Goal: Task Accomplishment & Management: Complete application form

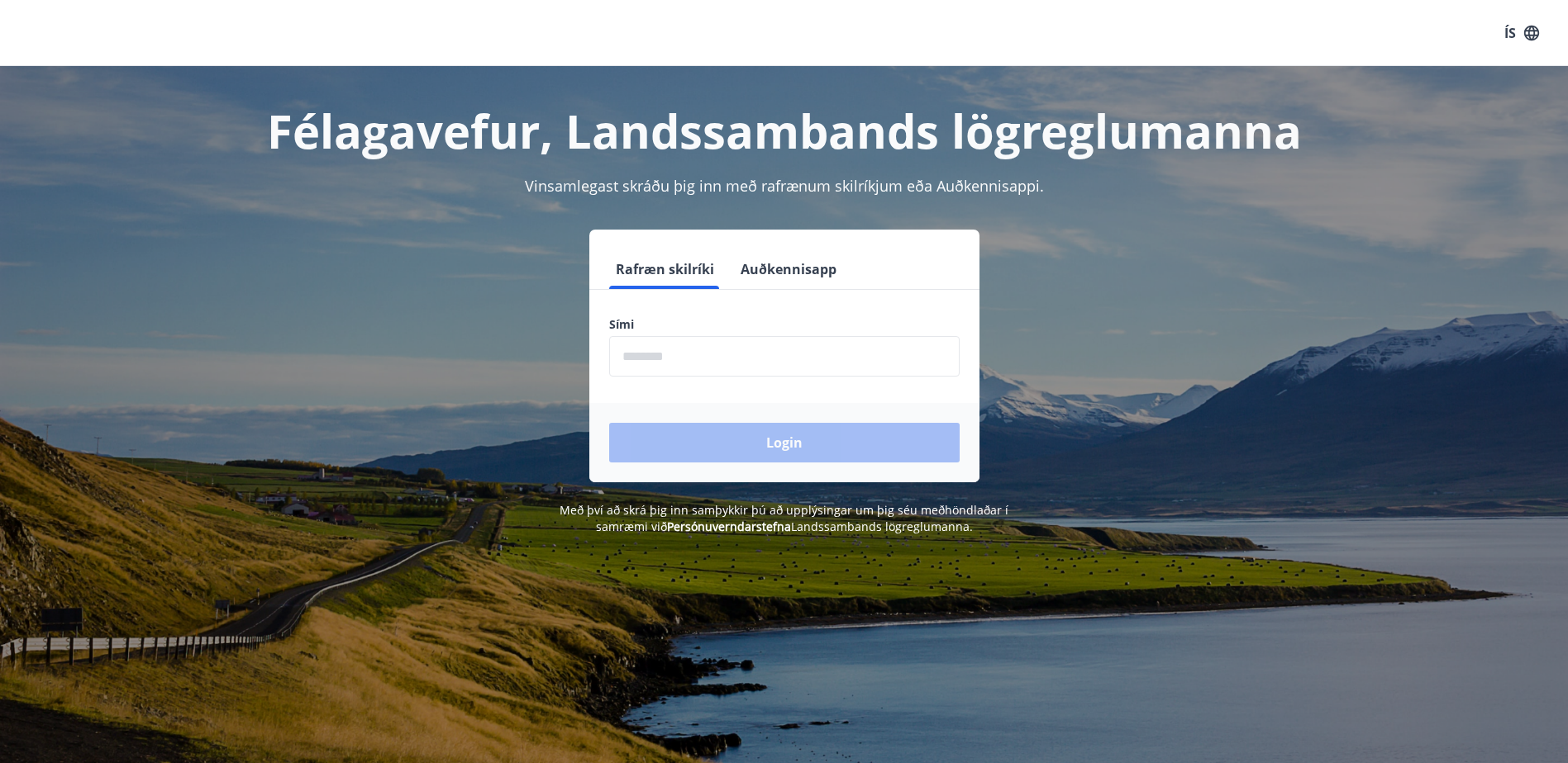
click at [703, 364] on input "phone" at bounding box center [784, 356] width 351 height 40
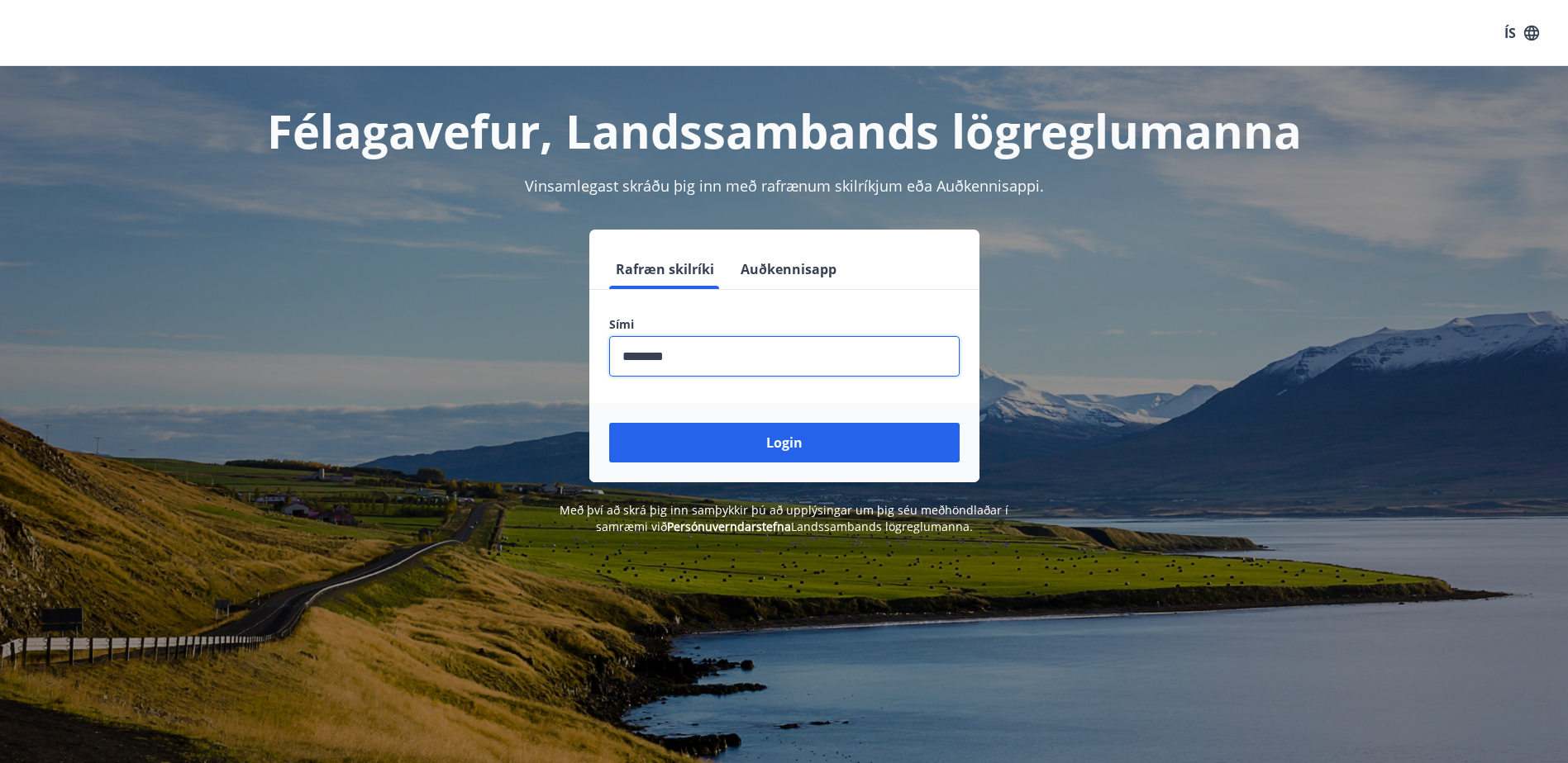
type input "********"
click at [609, 423] on button "Login" at bounding box center [784, 442] width 351 height 40
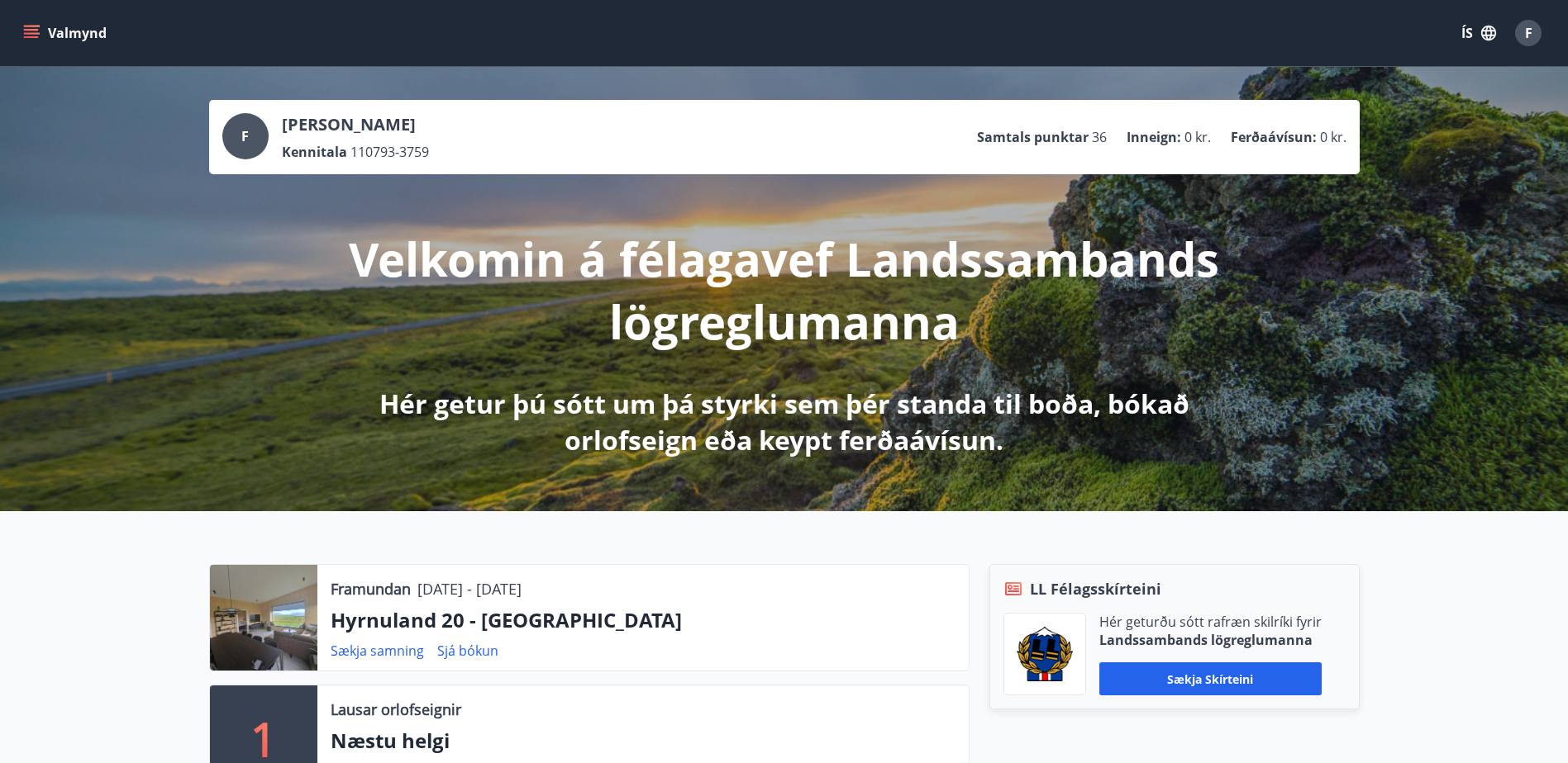
click at [442, 389] on p "Hér getur þú sótt um þá styrki sem þér standa til boða, bókað orlofseign eða ke…" at bounding box center [784, 422] width 873 height 72
drag, startPoint x: 140, startPoint y: 468, endPoint x: 116, endPoint y: 219, distance: 250.2
click at [55, 33] on button "Valmynd" at bounding box center [67, 33] width 94 height 29
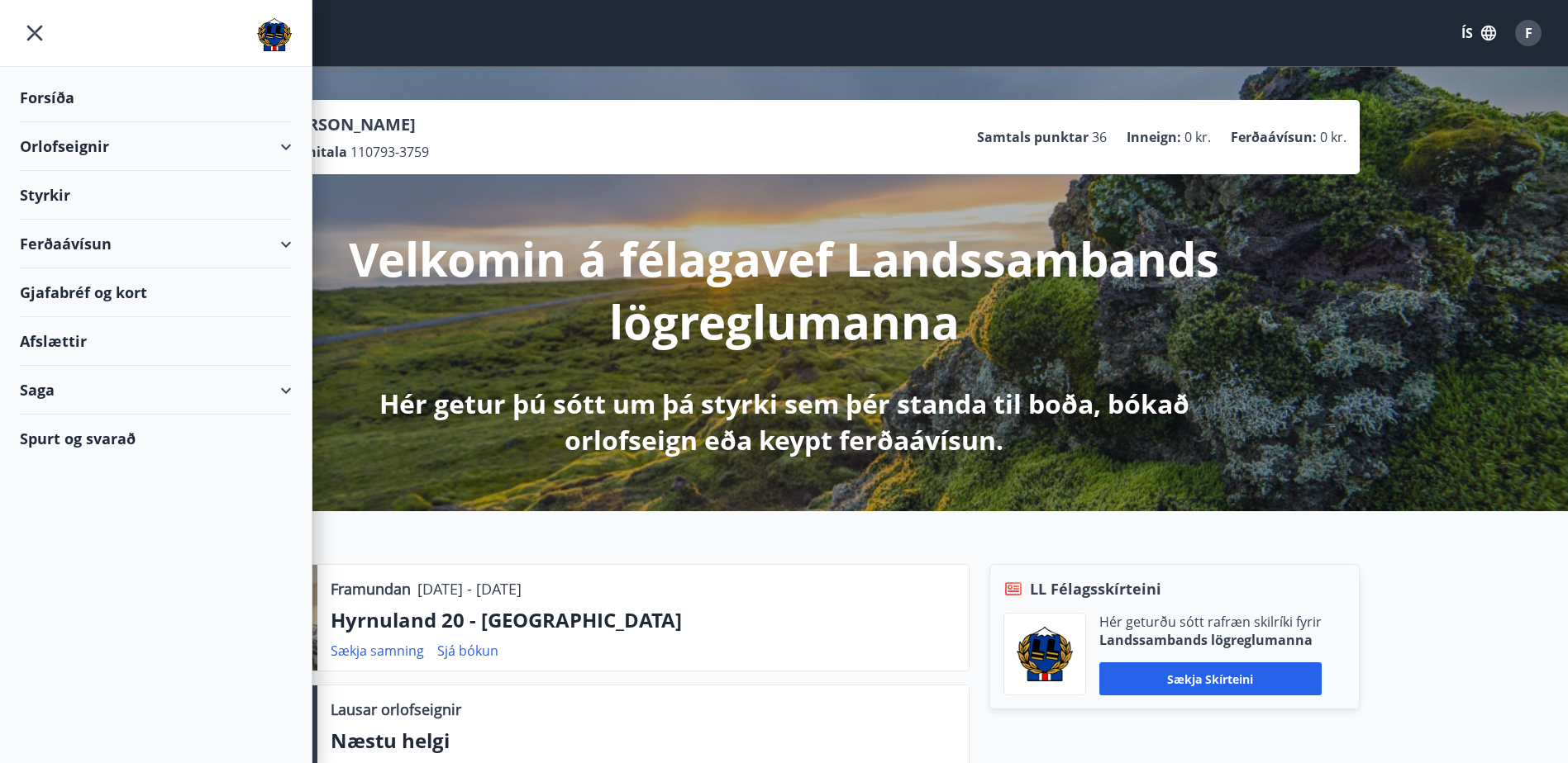
click at [56, 189] on div "Styrkir" at bounding box center [156, 195] width 272 height 49
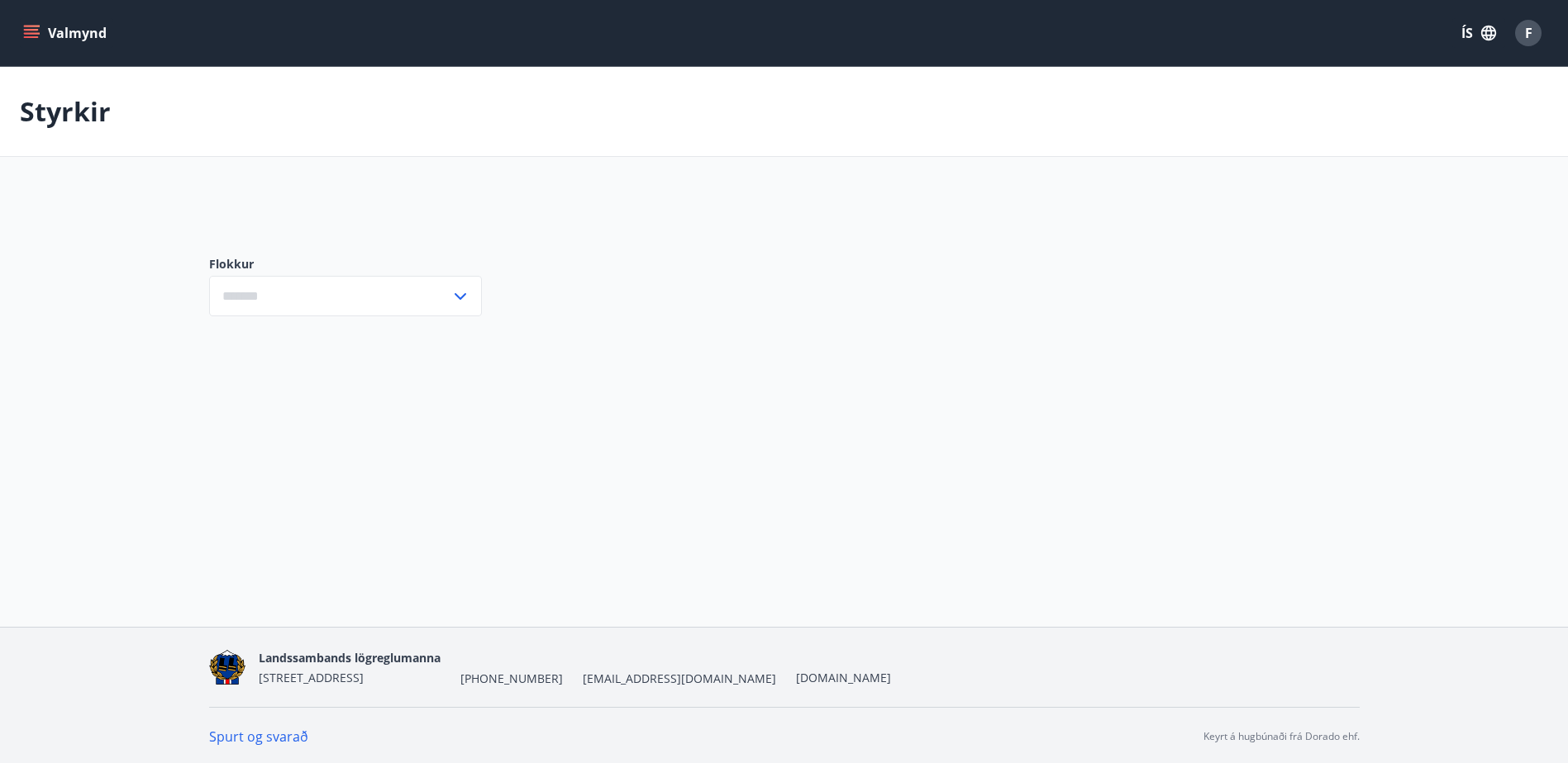
type input "***"
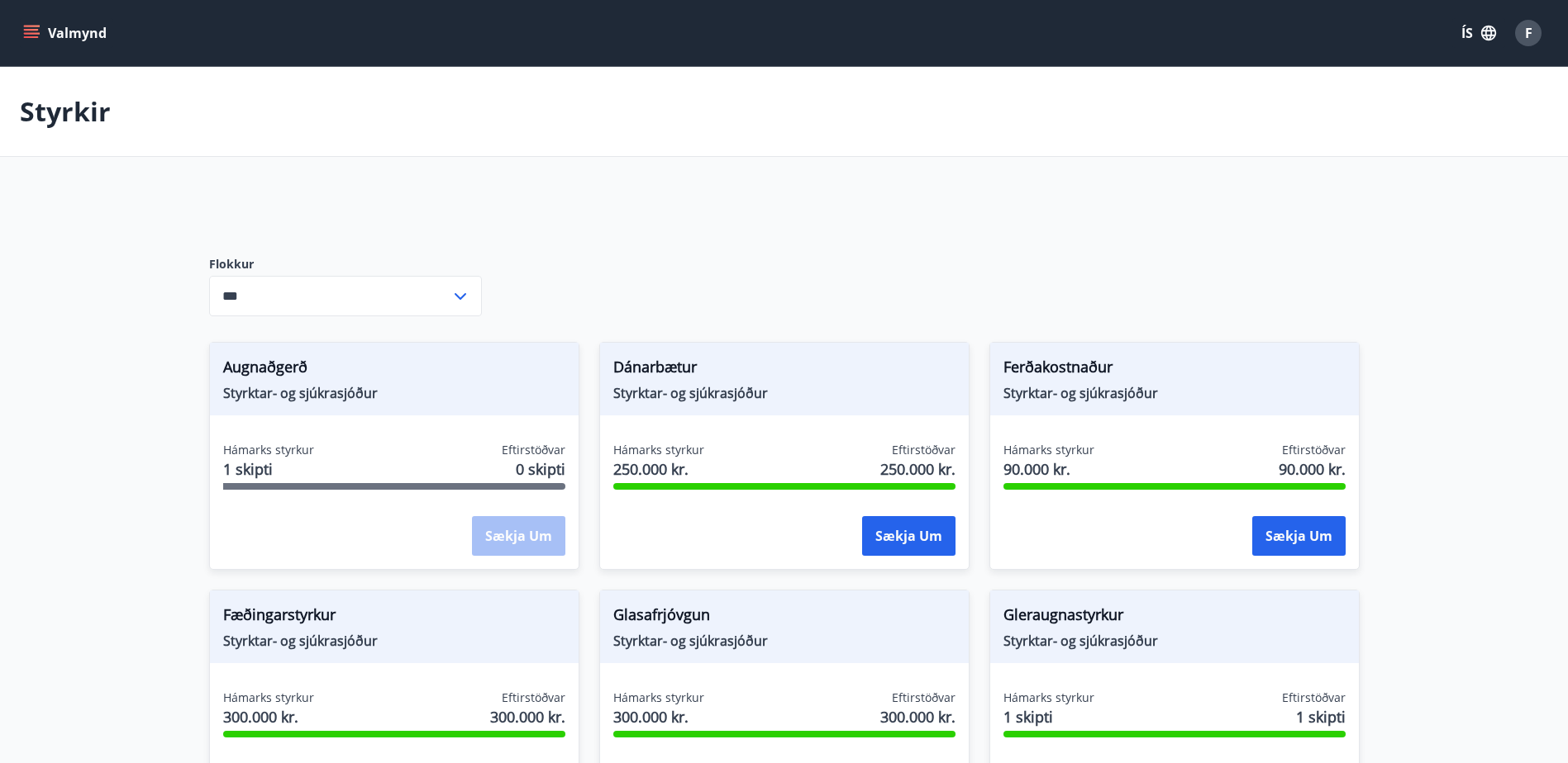
click at [43, 21] on button "Valmynd" at bounding box center [67, 33] width 94 height 29
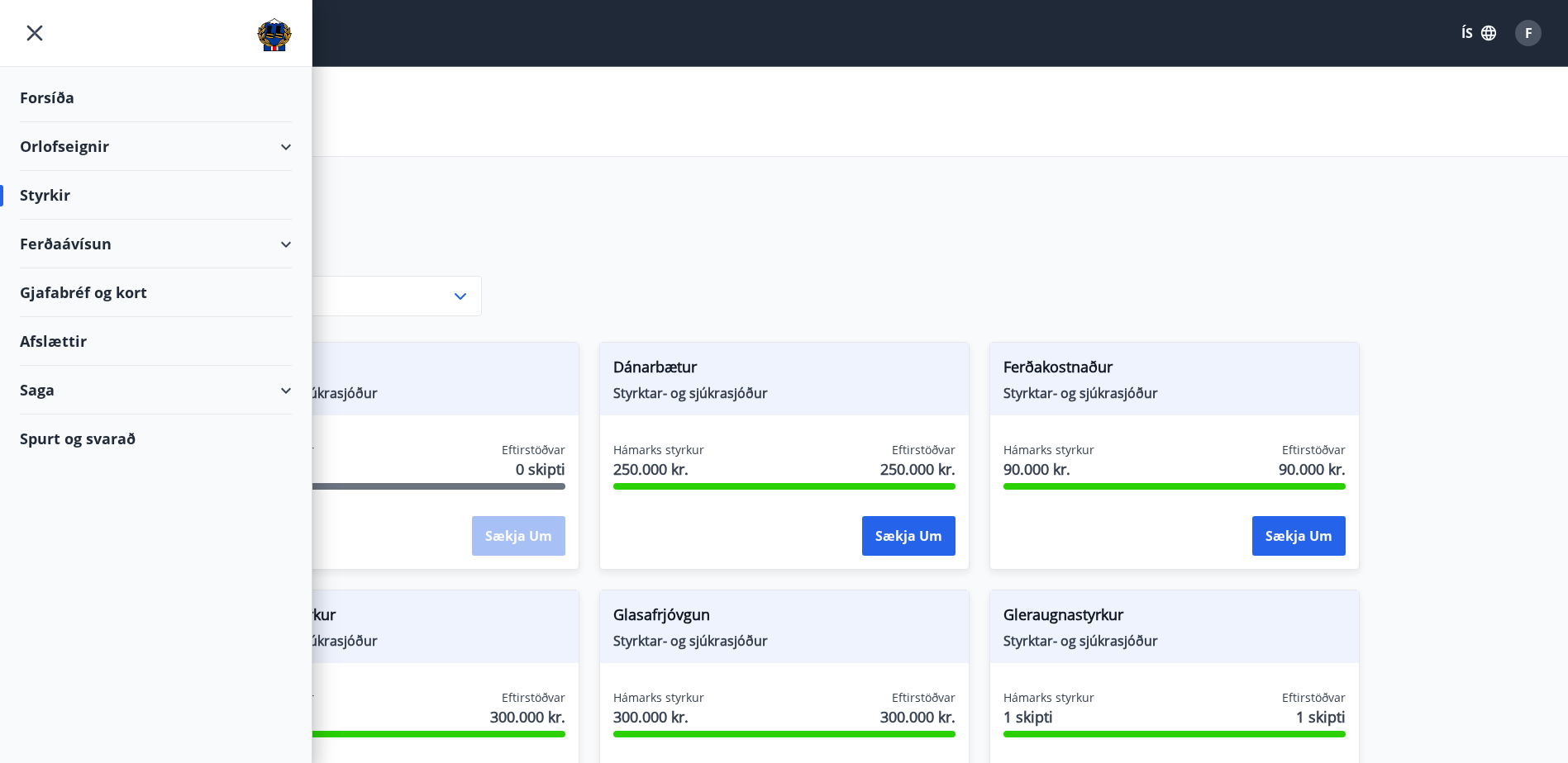
click at [221, 158] on div "Orlofseignir" at bounding box center [156, 147] width 272 height 49
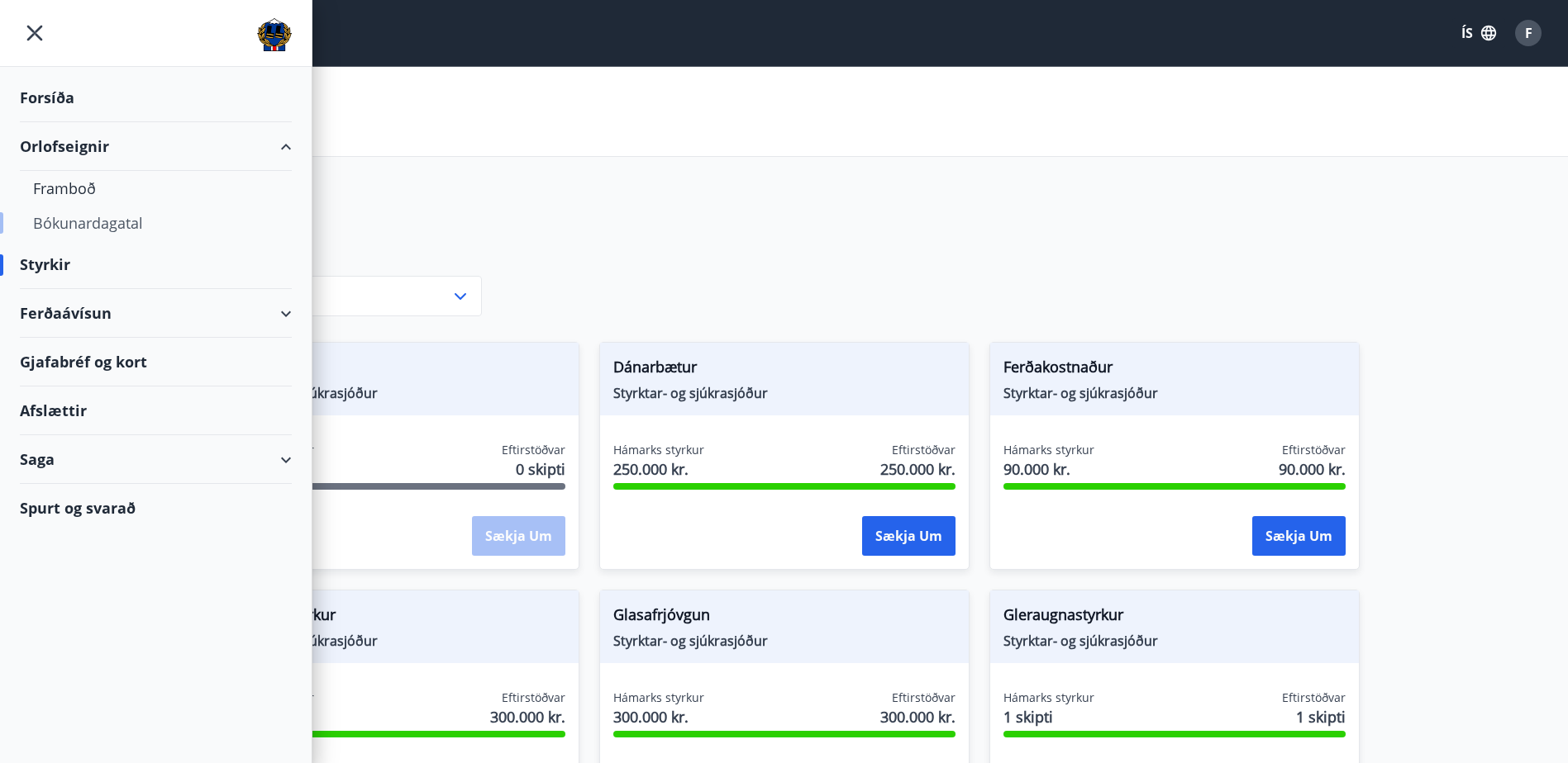
click at [101, 227] on div "Bókunardagatal" at bounding box center [155, 222] width 245 height 35
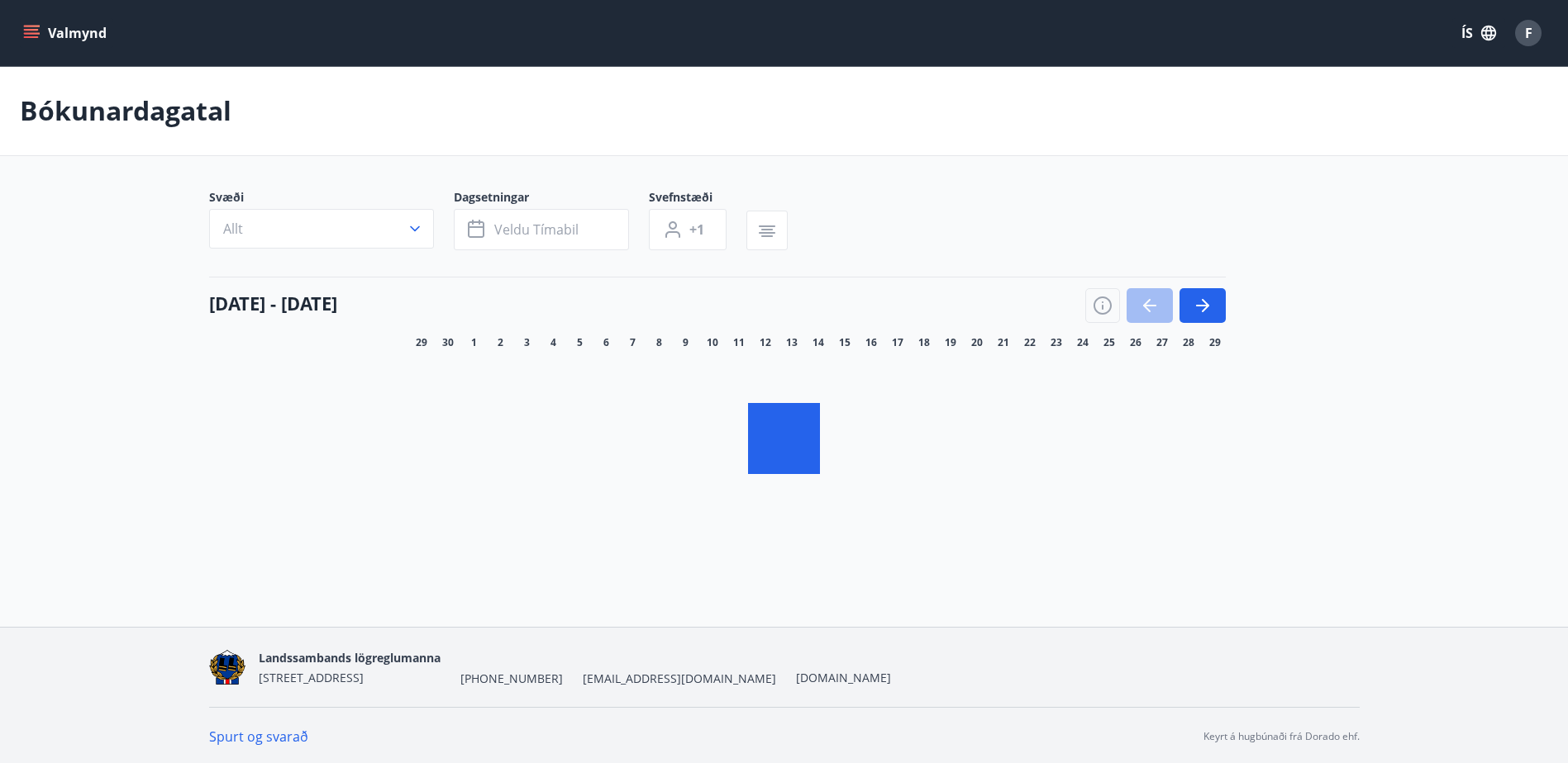
click at [72, 36] on button "Valmynd" at bounding box center [67, 33] width 94 height 29
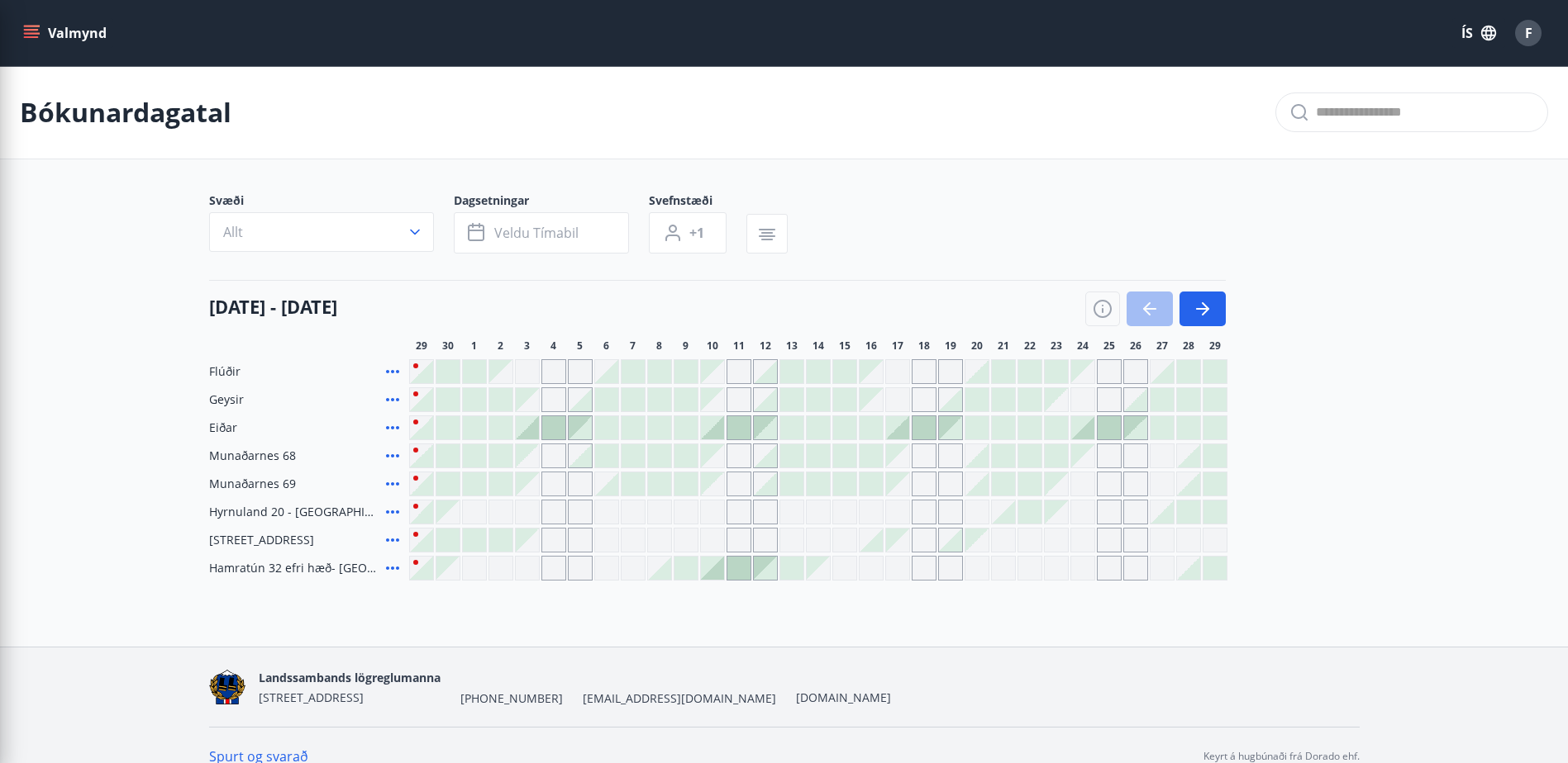
drag, startPoint x: 55, startPoint y: 262, endPoint x: 672, endPoint y: 51, distance: 652.1
click at [672, 51] on div "Valmynd ÍS F" at bounding box center [784, 33] width 1528 height 40
click at [1189, 303] on button "button" at bounding box center [1202, 308] width 46 height 35
click at [1199, 303] on icon "button" at bounding box center [1202, 309] width 20 height 20
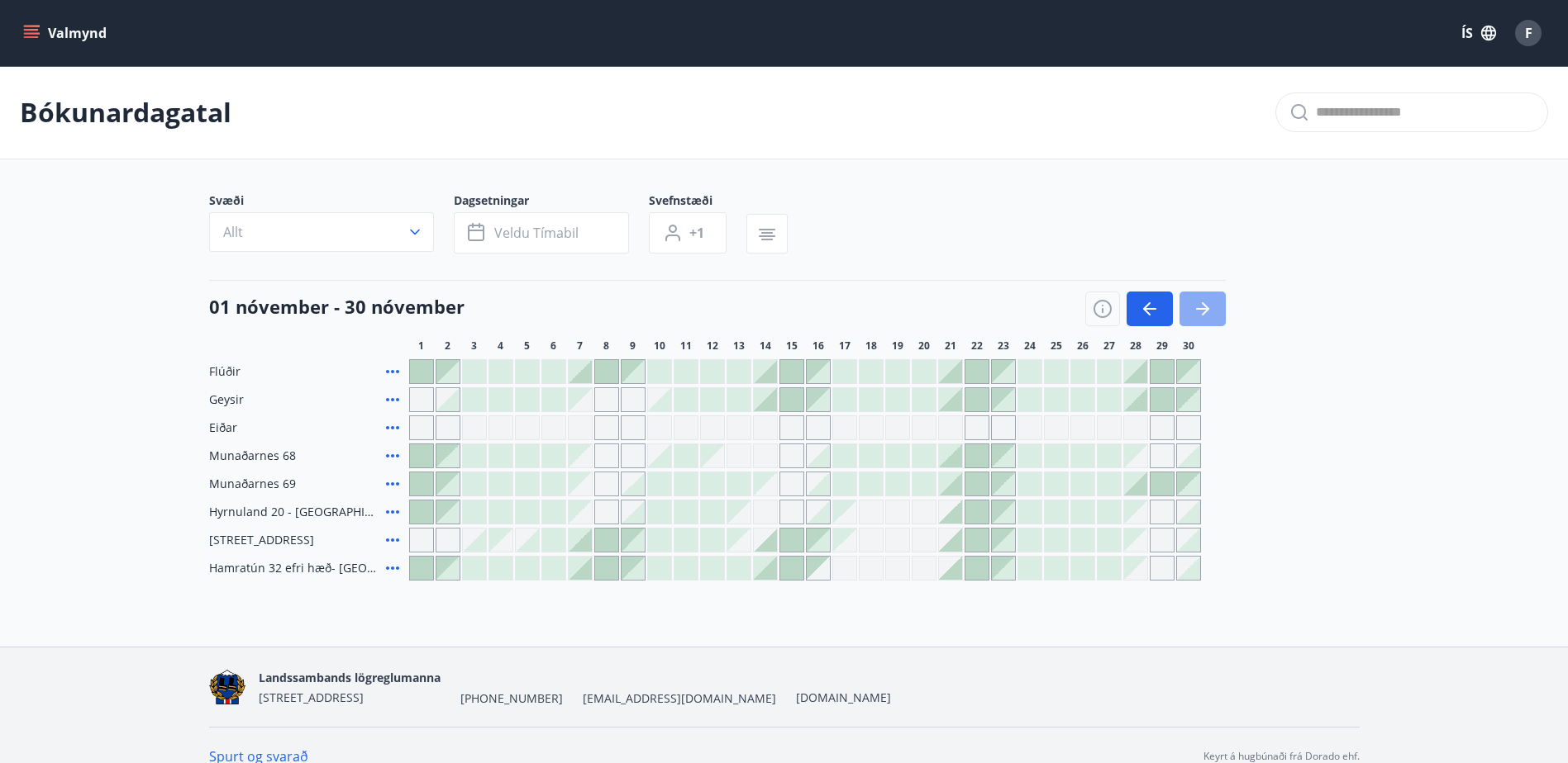
click at [1203, 303] on icon "button" at bounding box center [1202, 309] width 20 height 20
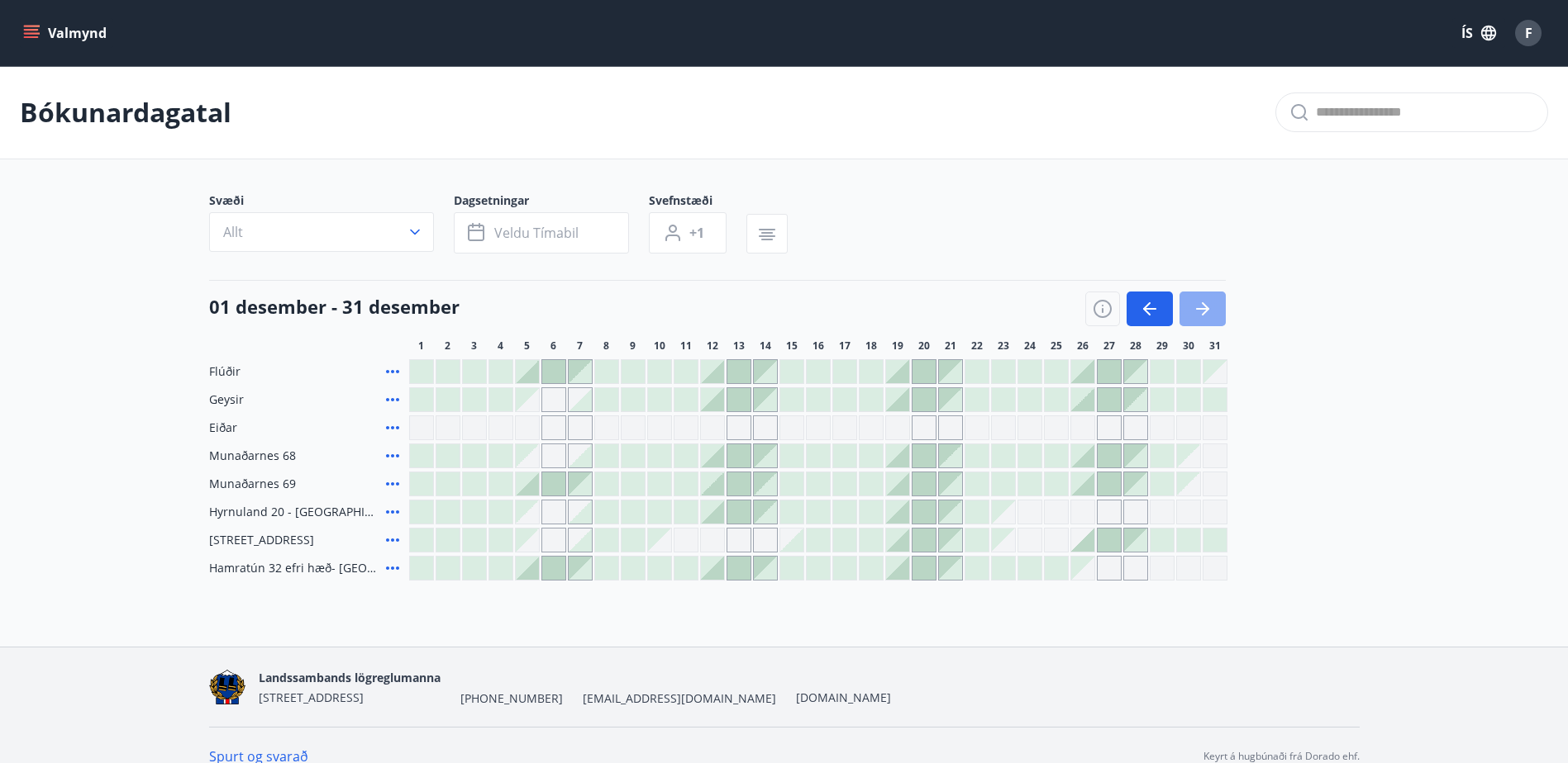
click at [1203, 303] on icon "button" at bounding box center [1202, 309] width 20 height 20
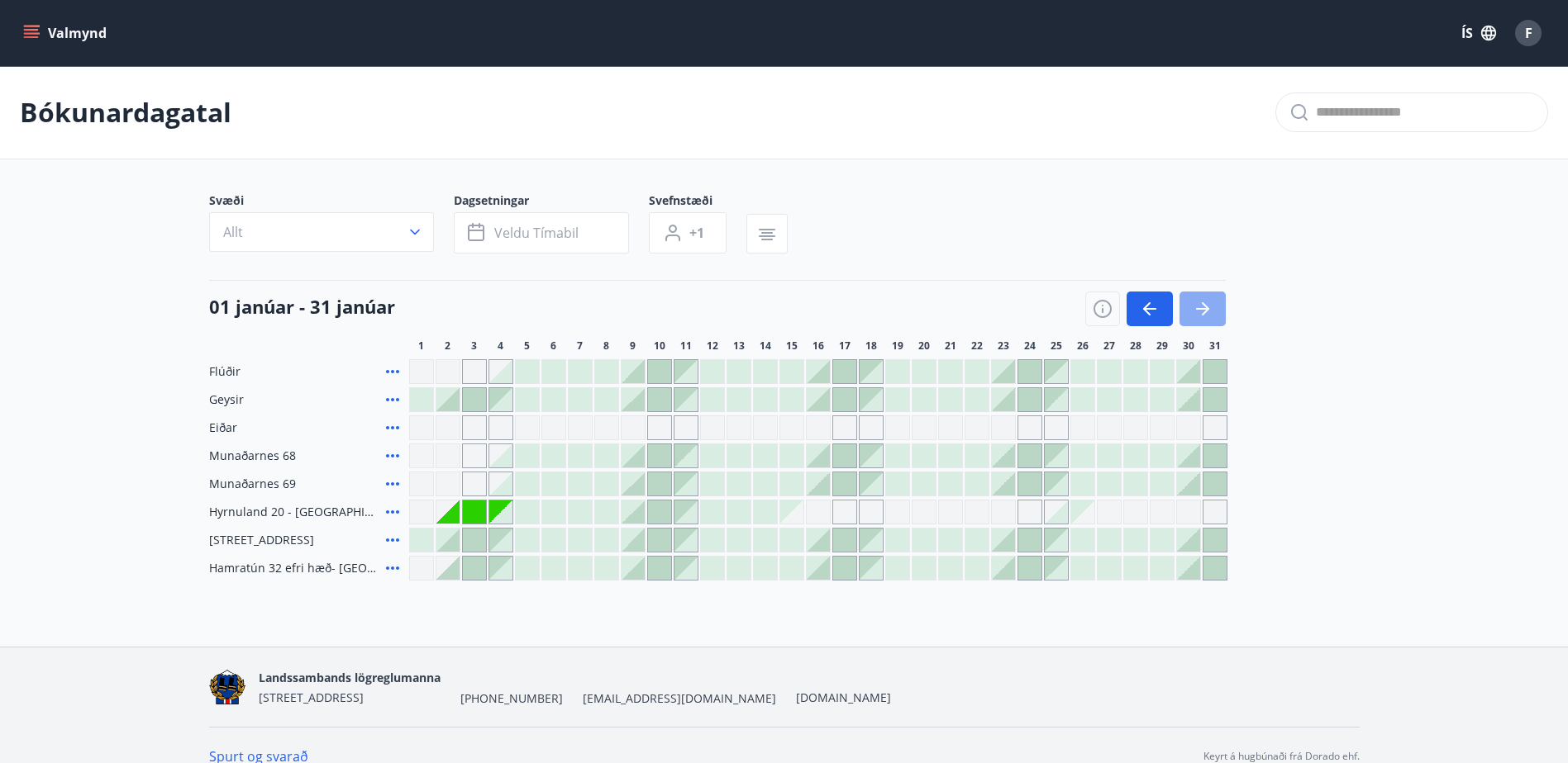
click at [1203, 303] on icon "button" at bounding box center [1202, 309] width 20 height 20
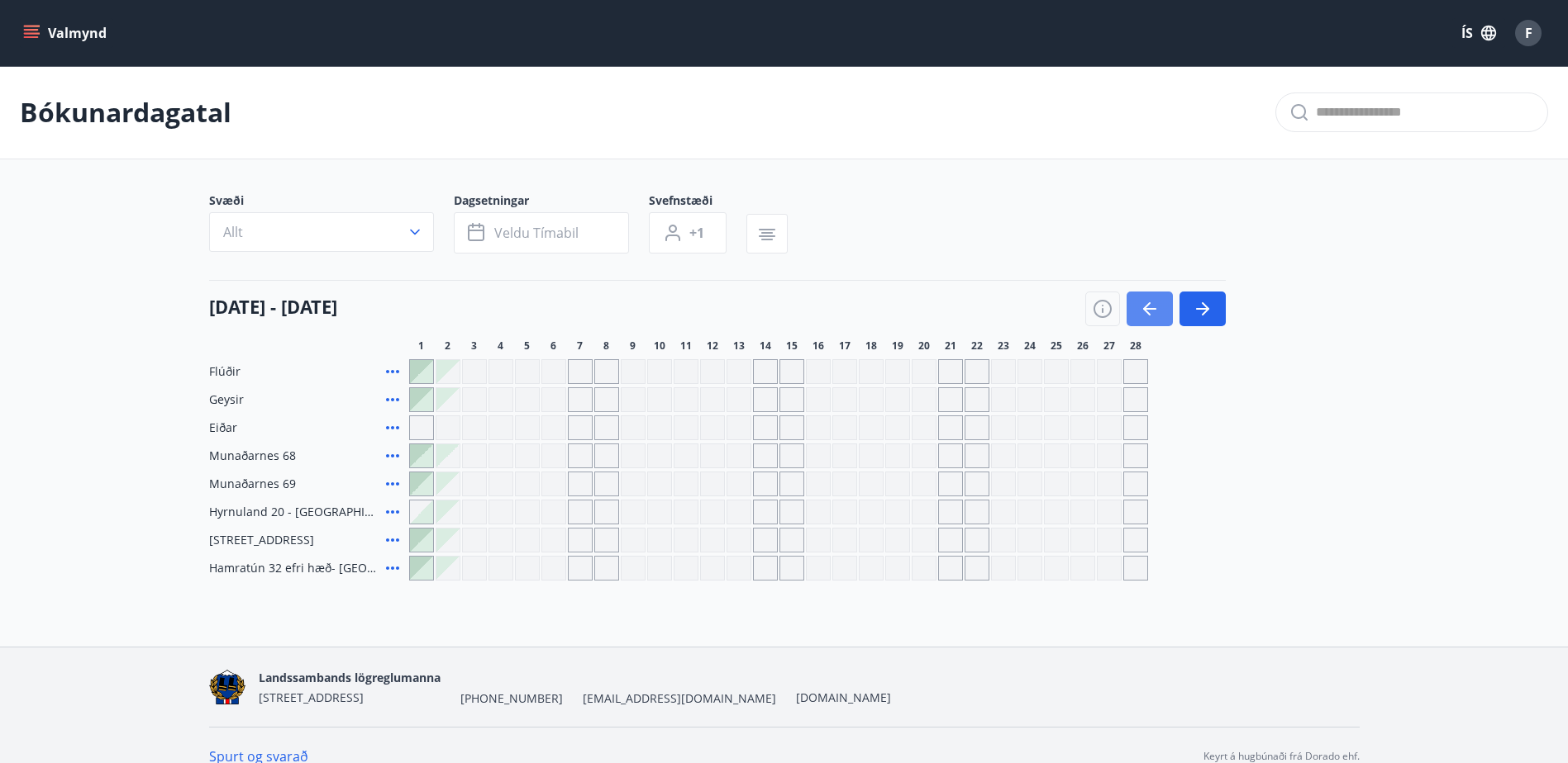
click at [1148, 294] on button "button" at bounding box center [1149, 308] width 46 height 35
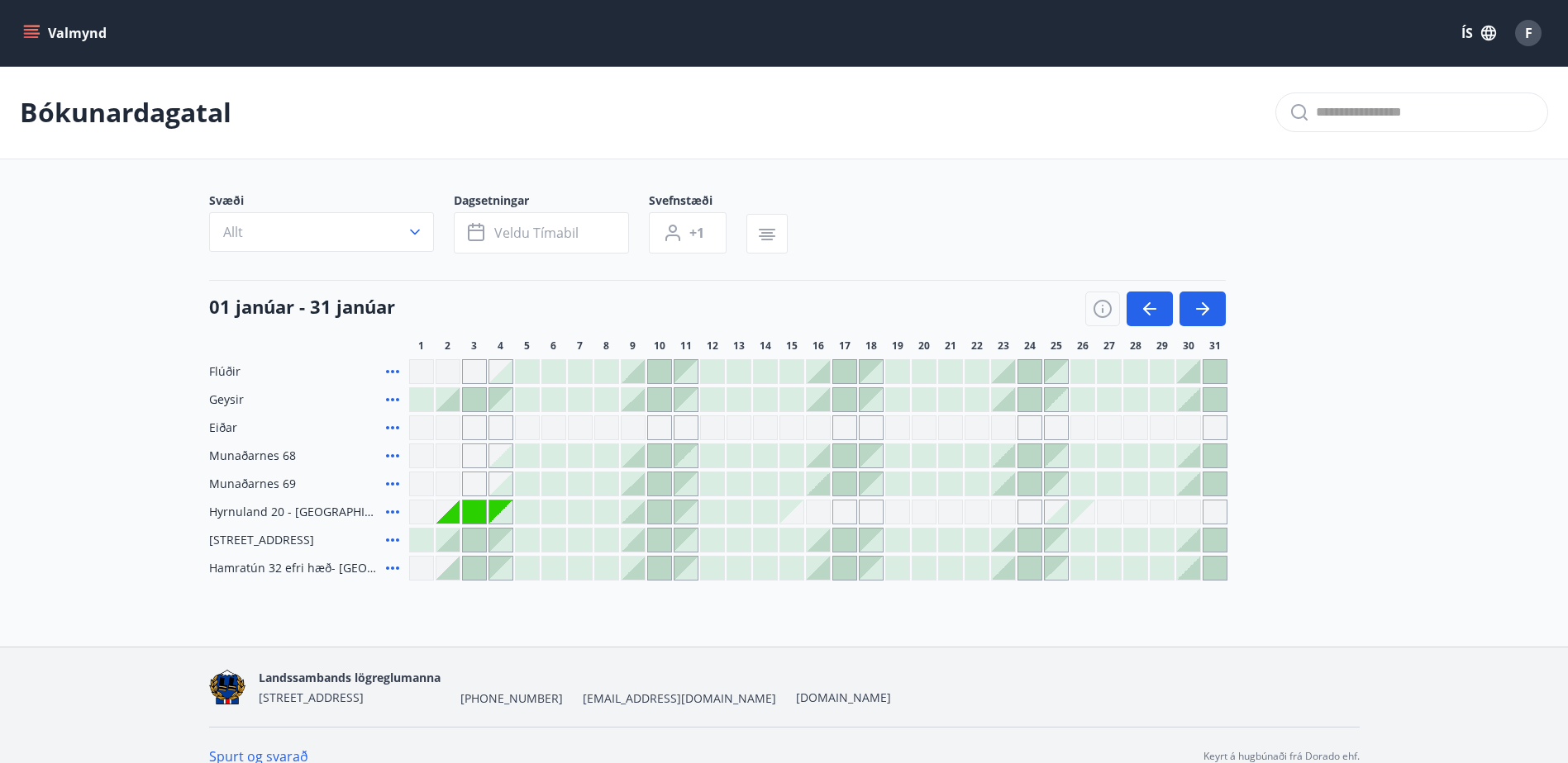
click at [113, 299] on main "Bókunardagatal Svæði Allt Dagsetningar Veldu tímabil Svefnstæði +1 01 janúar - …" at bounding box center [784, 323] width 1568 height 515
drag, startPoint x: 62, startPoint y: 52, endPoint x: 46, endPoint y: 36, distance: 22.6
click at [58, 51] on div "Valmynd ÍS F" at bounding box center [784, 33] width 1528 height 40
click at [46, 27] on button "Valmynd" at bounding box center [67, 33] width 94 height 29
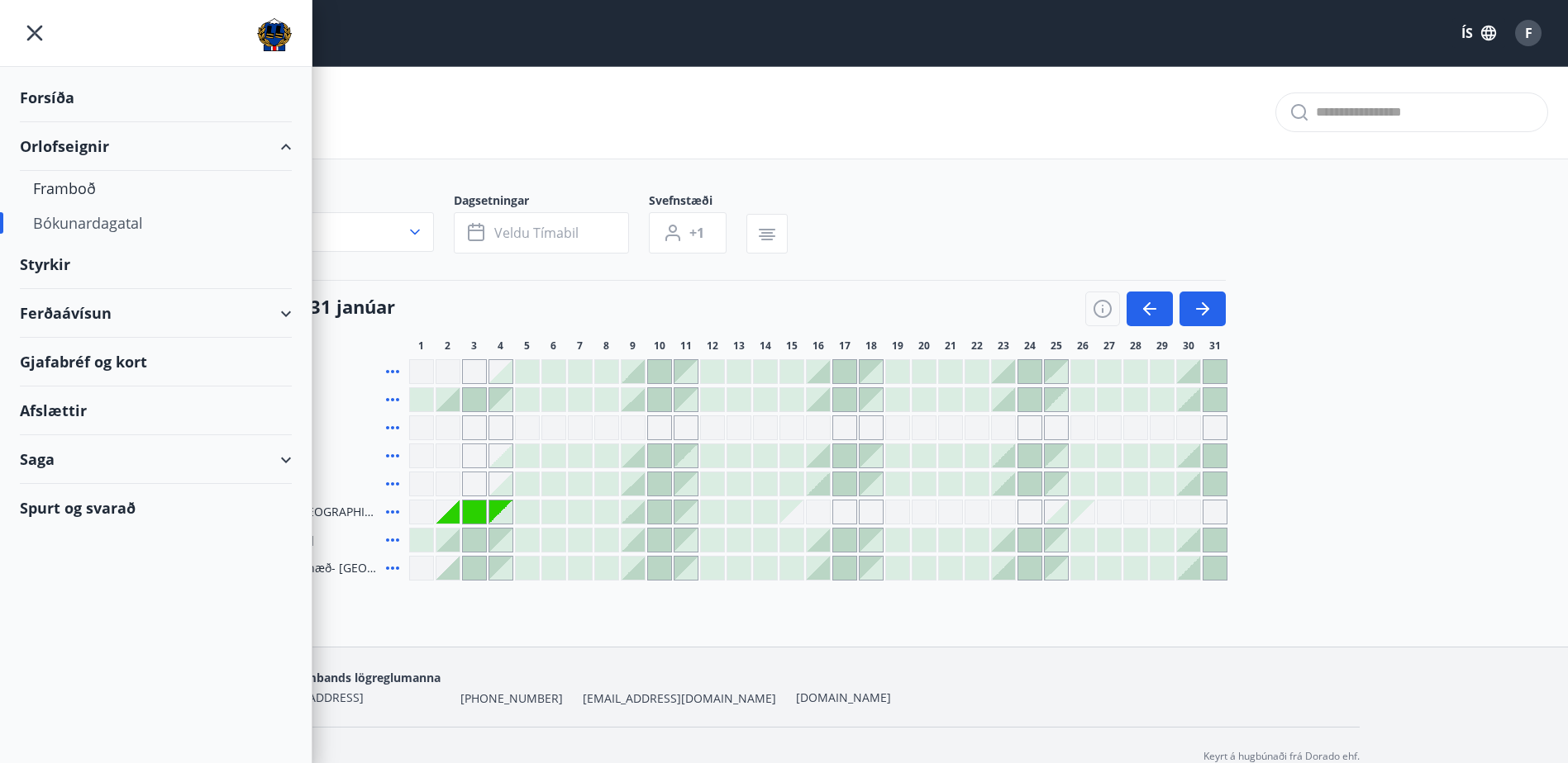
click at [63, 250] on div "Styrkir" at bounding box center [156, 264] width 272 height 49
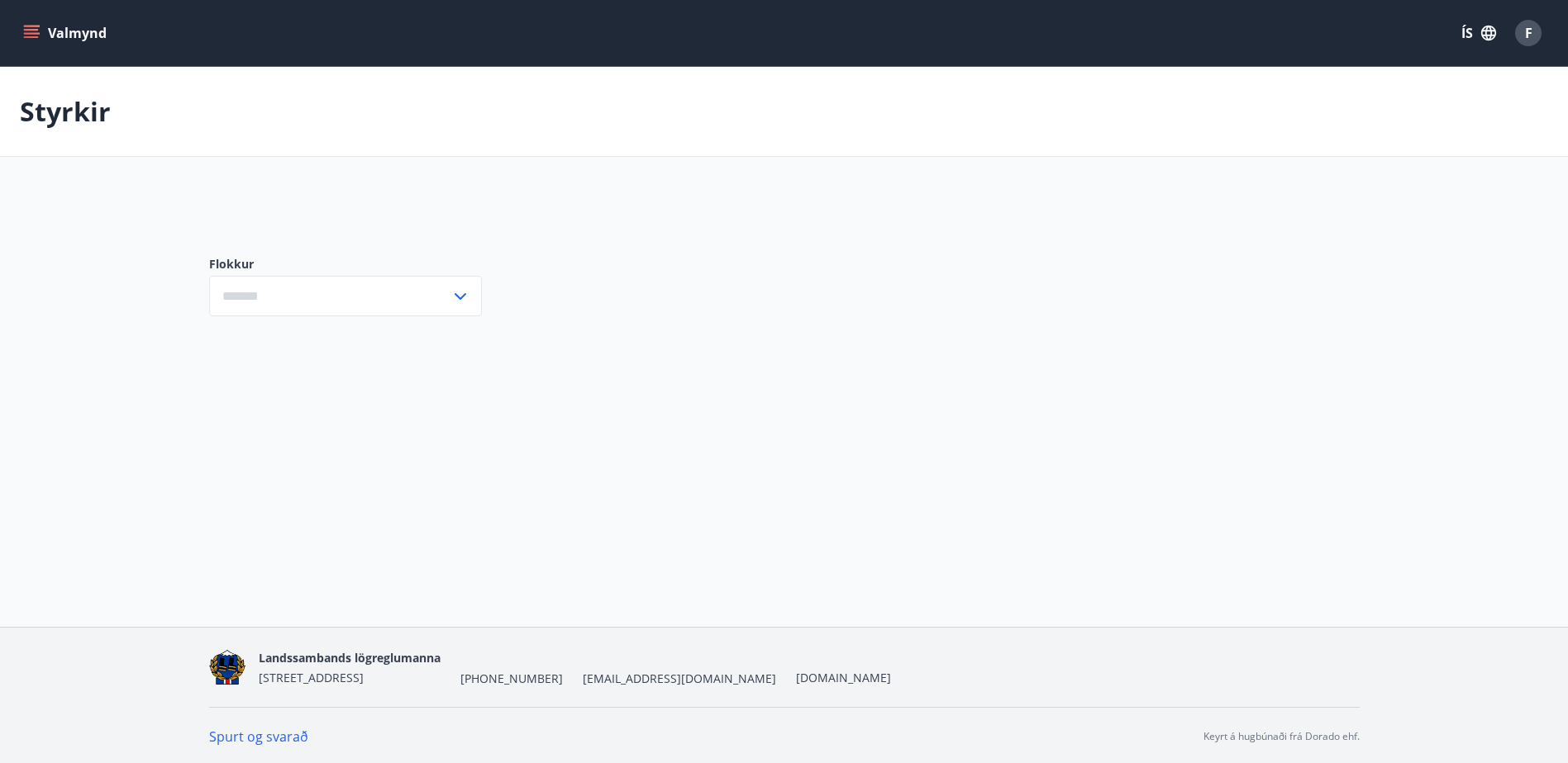
type input "***"
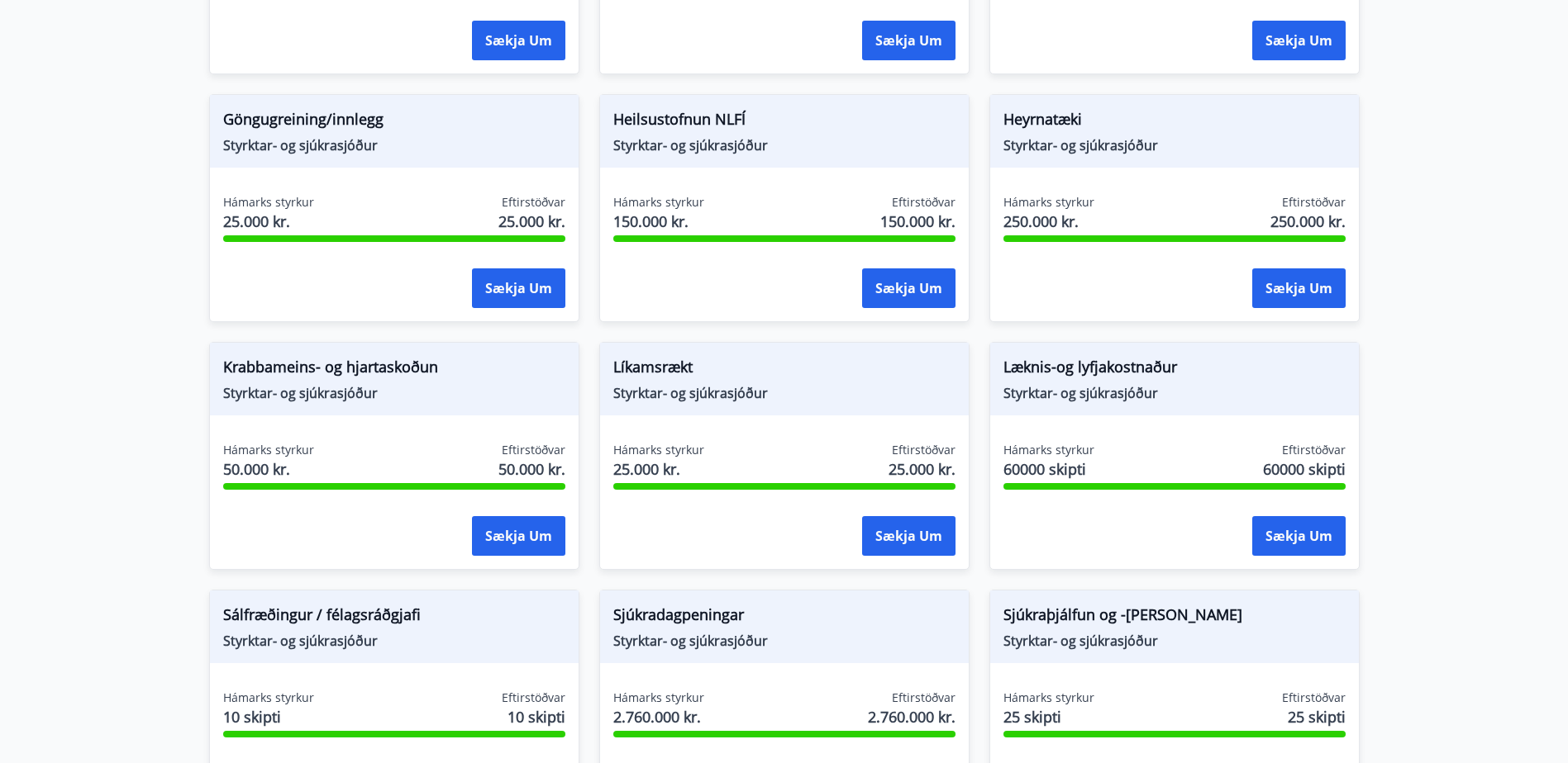
scroll to position [826, 0]
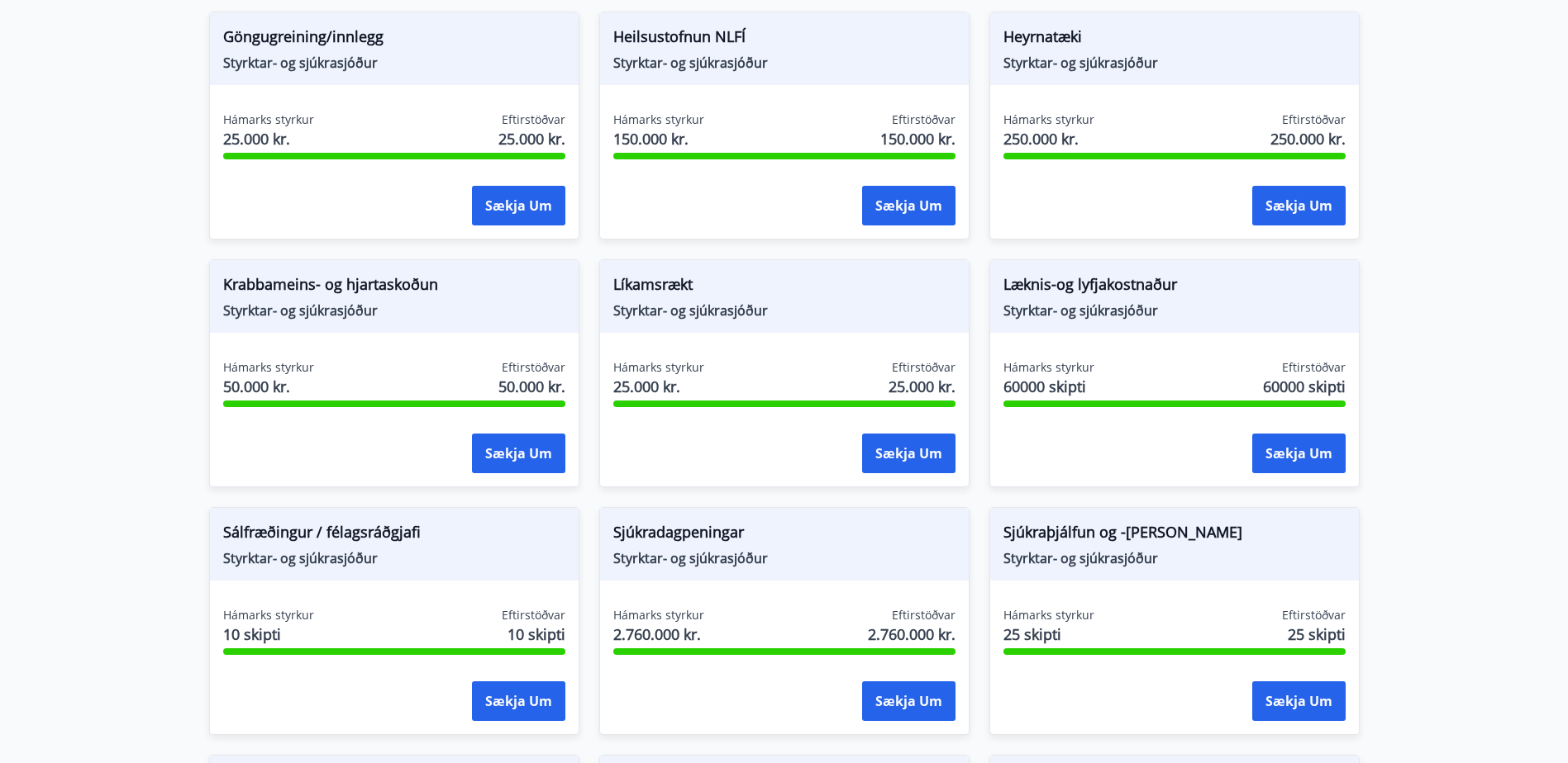
click at [680, 29] on span "Heilsustofnun NLFÍ" at bounding box center [784, 39] width 342 height 28
click at [907, 206] on button "Sækja um" at bounding box center [908, 205] width 94 height 40
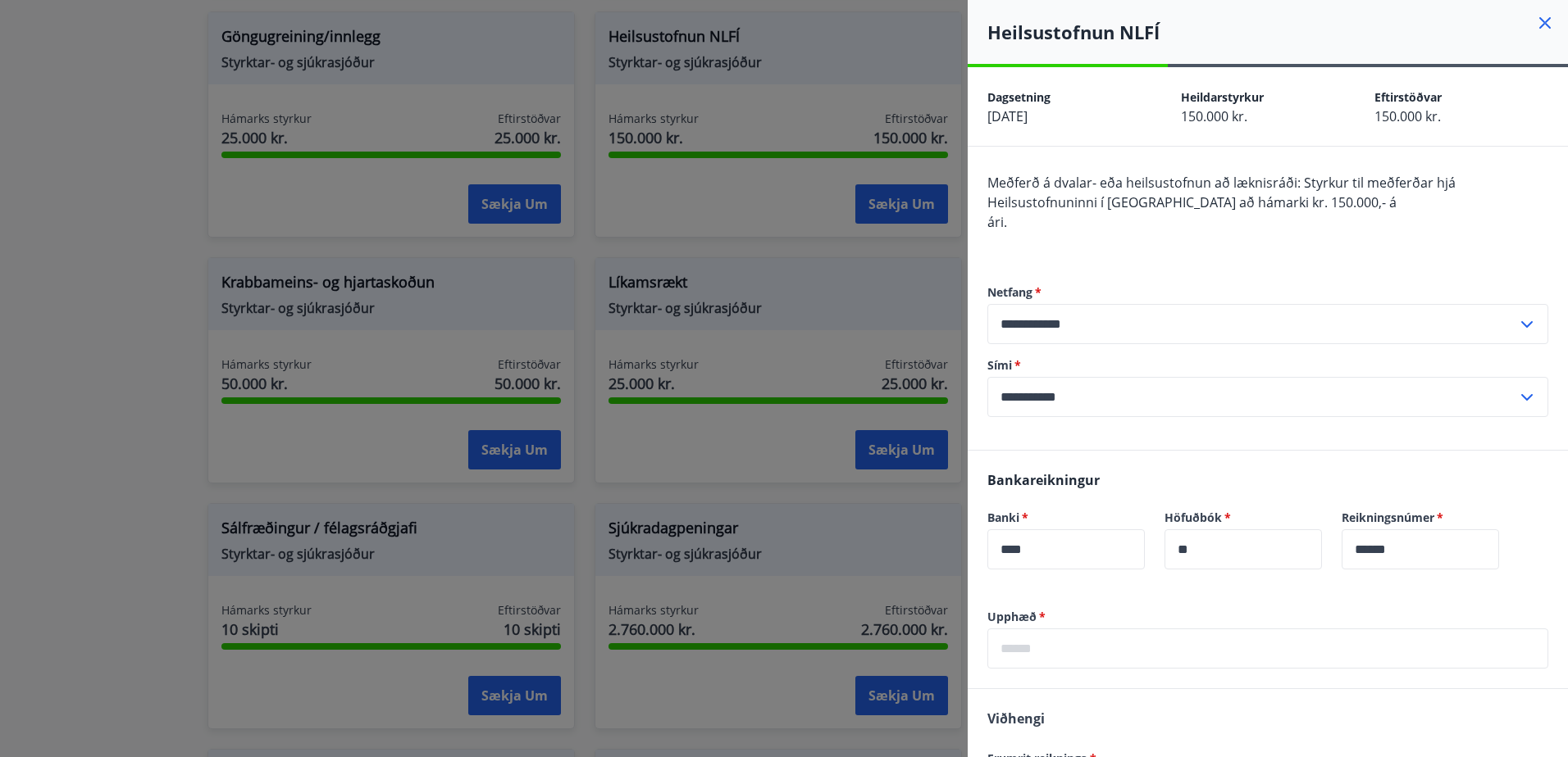
click at [95, 197] on div at bounding box center [784, 378] width 1568 height 757
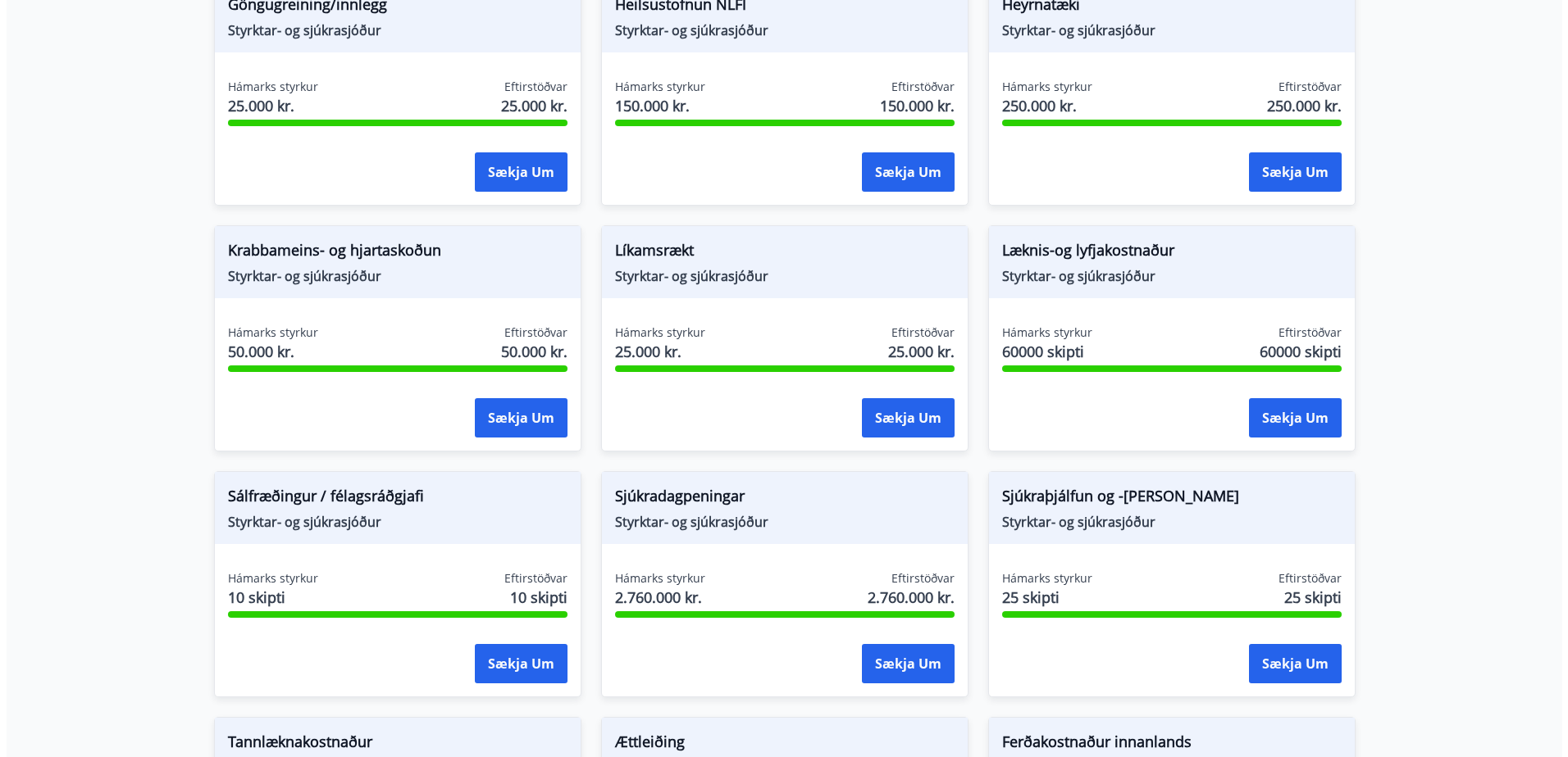
scroll to position [902, 0]
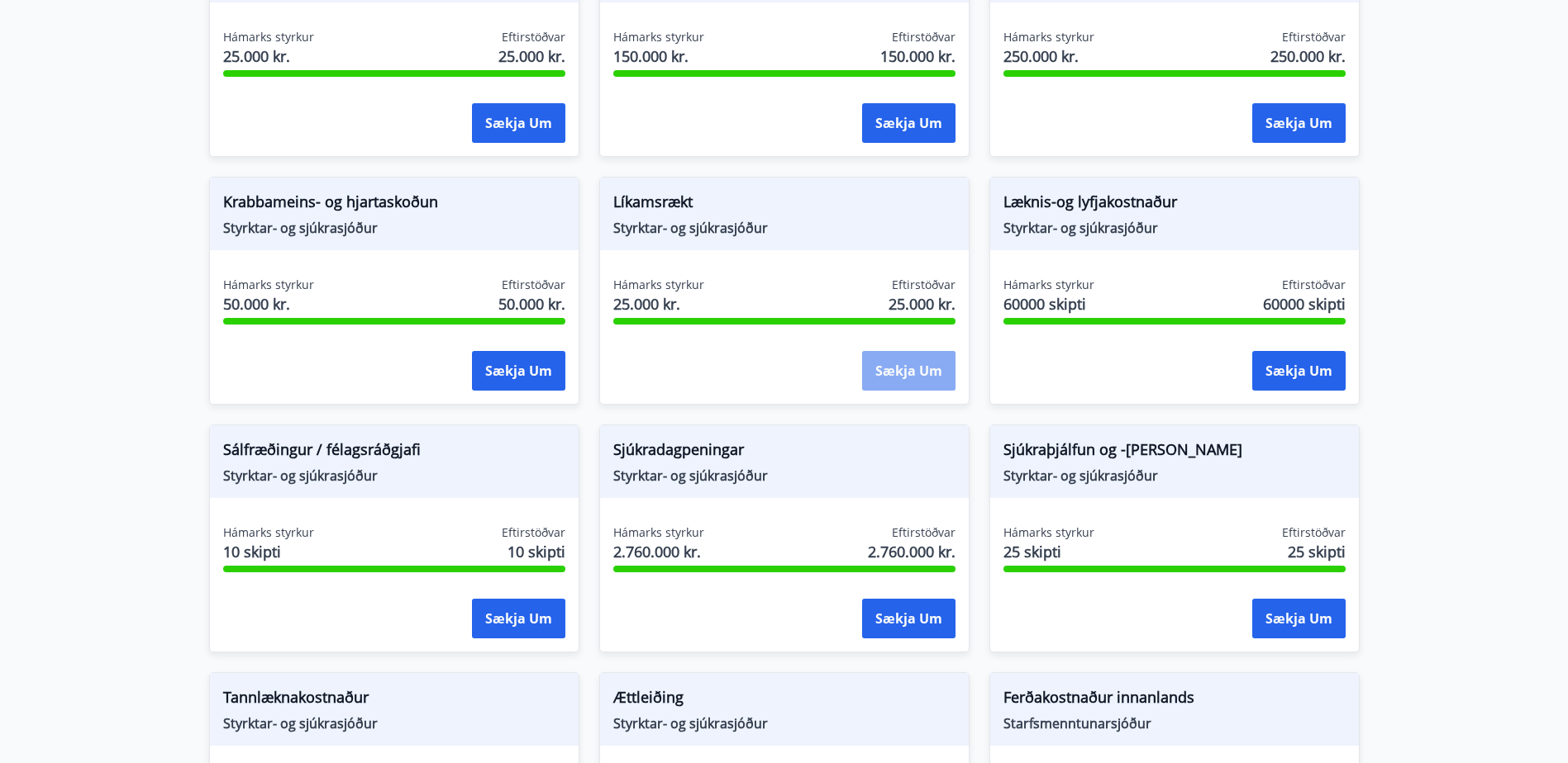
click at [905, 365] on button "Sækja um" at bounding box center [908, 371] width 94 height 40
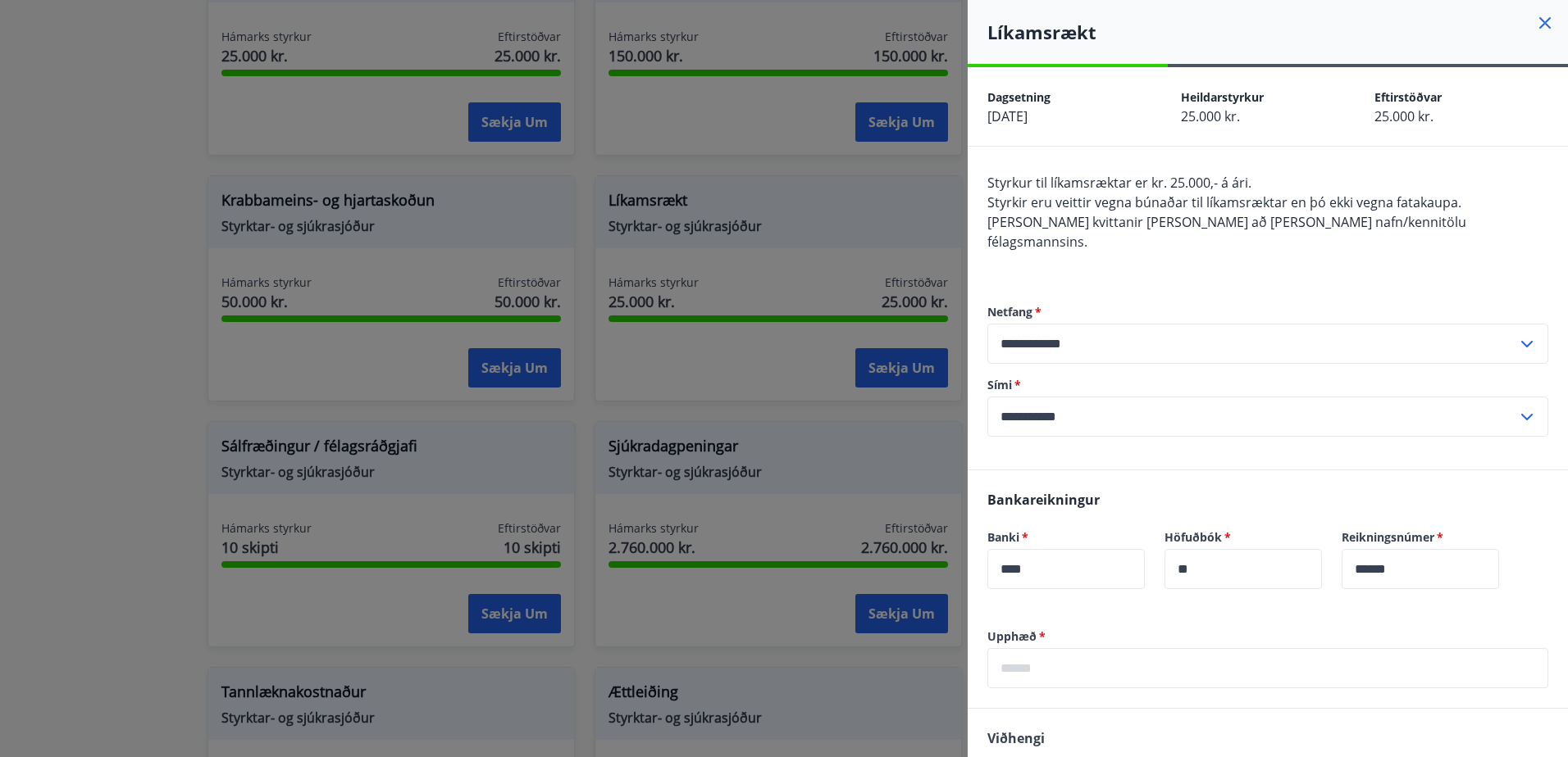
click at [1293, 214] on span "Allar kvittanir VERÐA að bera nafn/kennitölu félagsmannsins." at bounding box center [1226, 231] width 479 height 38
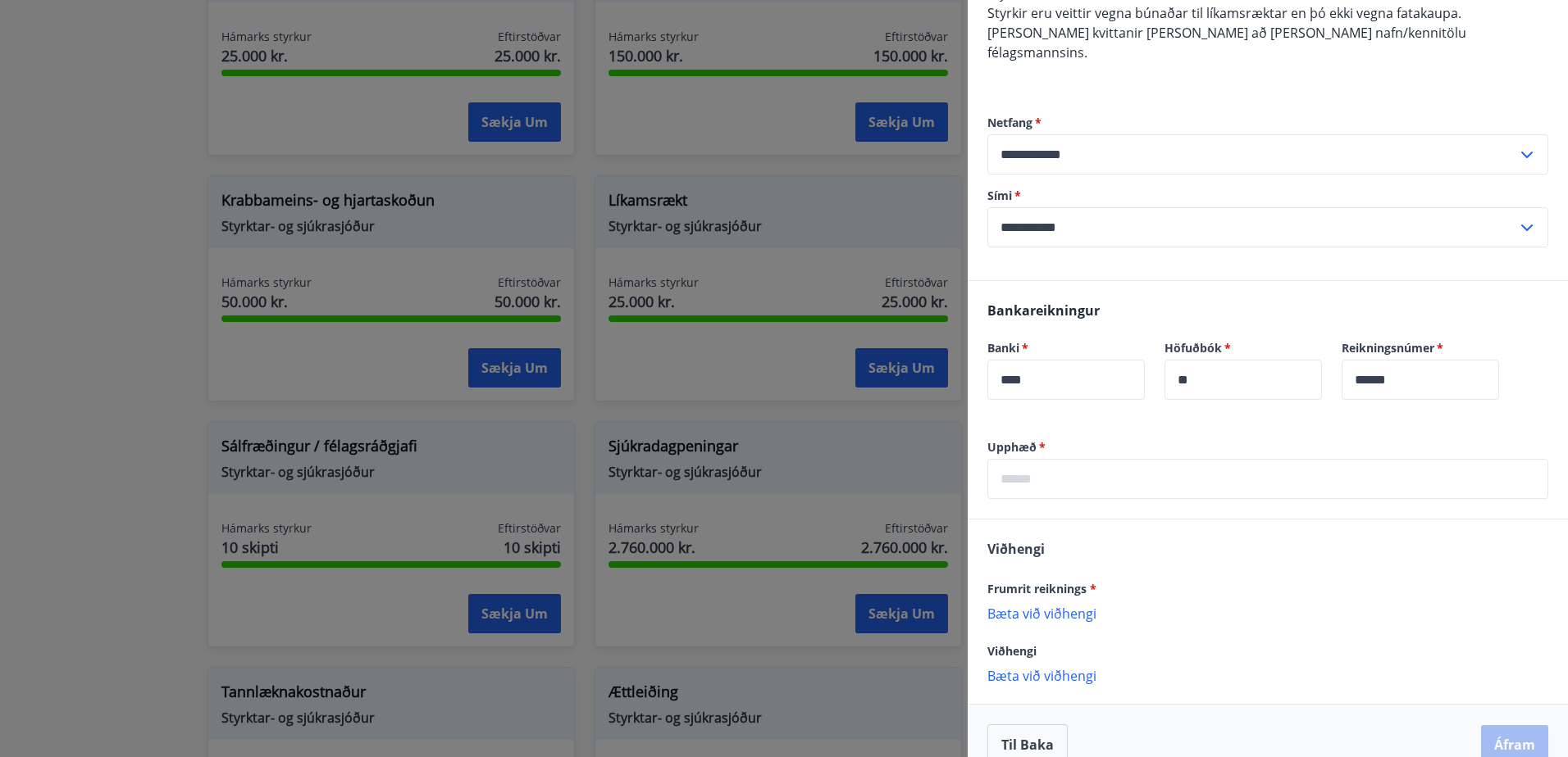
scroll to position [197, 0]
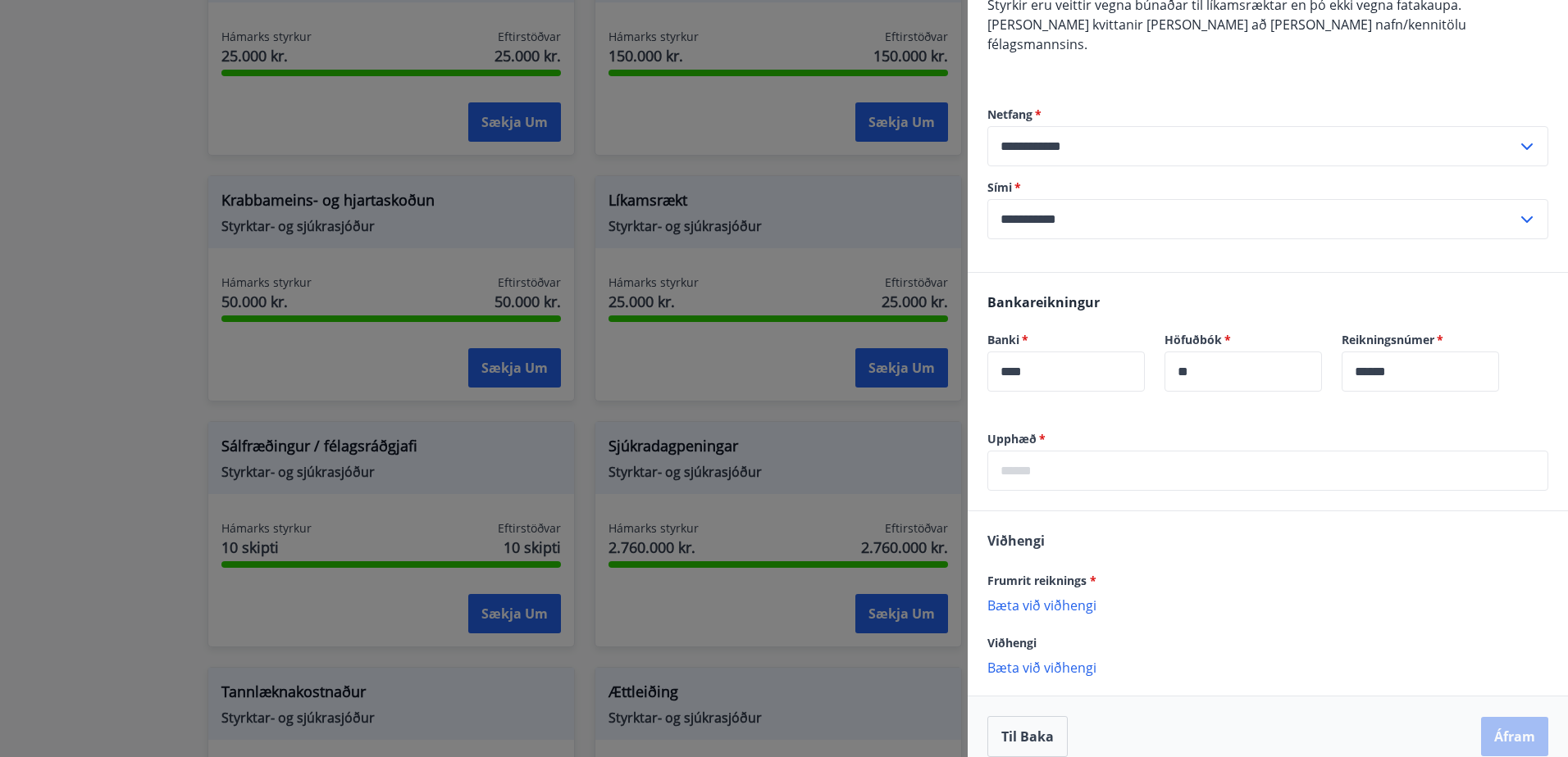
click at [1051, 597] on p "Bæta við viðhengi" at bounding box center [1267, 605] width 561 height 17
click at [1526, 604] on icon at bounding box center [1531, 614] width 20 height 20
click at [1049, 597] on p "Bæta við viðhengi" at bounding box center [1267, 605] width 561 height 17
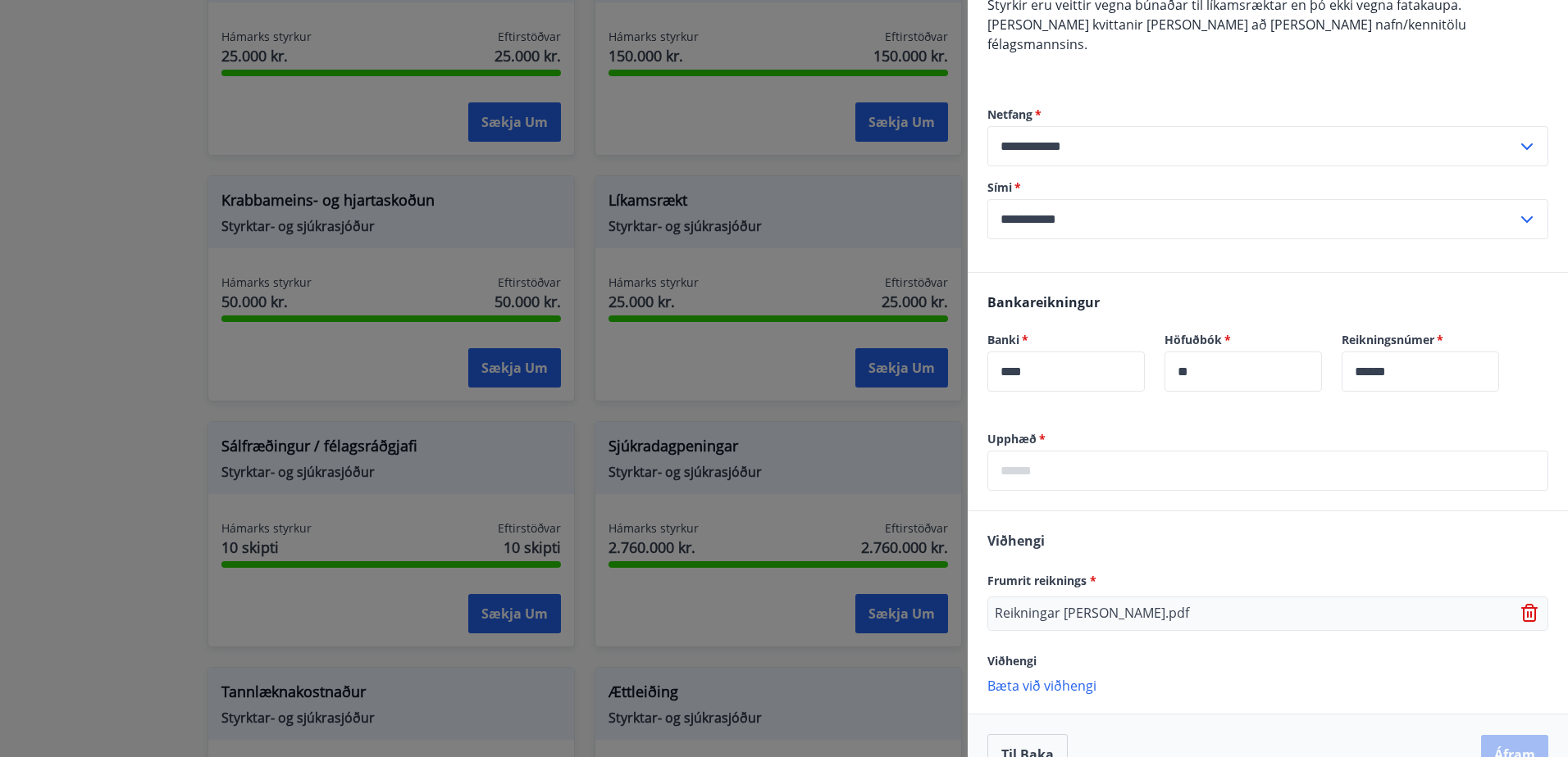
click at [1009, 451] on input "text" at bounding box center [1267, 471] width 561 height 40
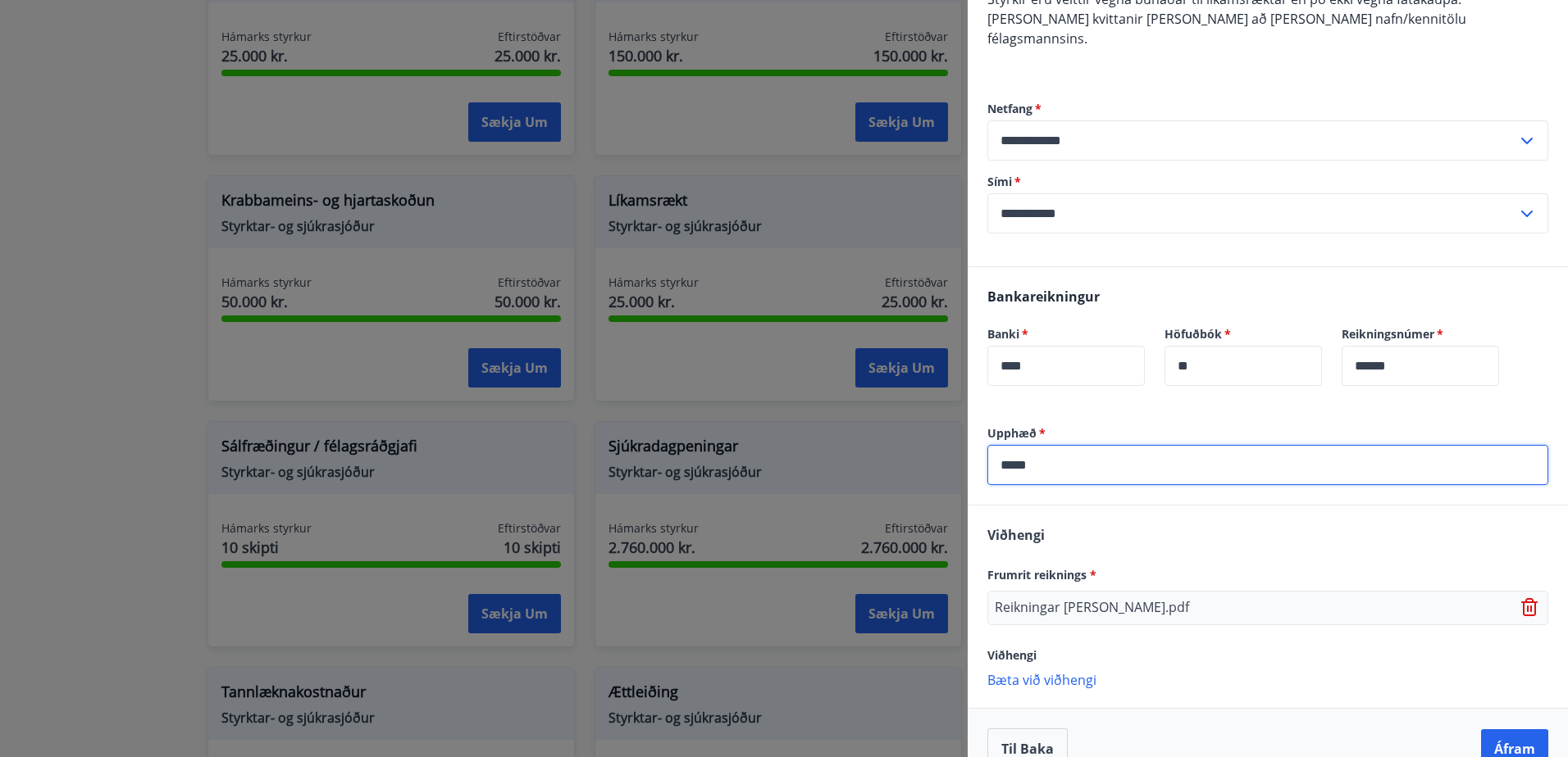
scroll to position [216, 0]
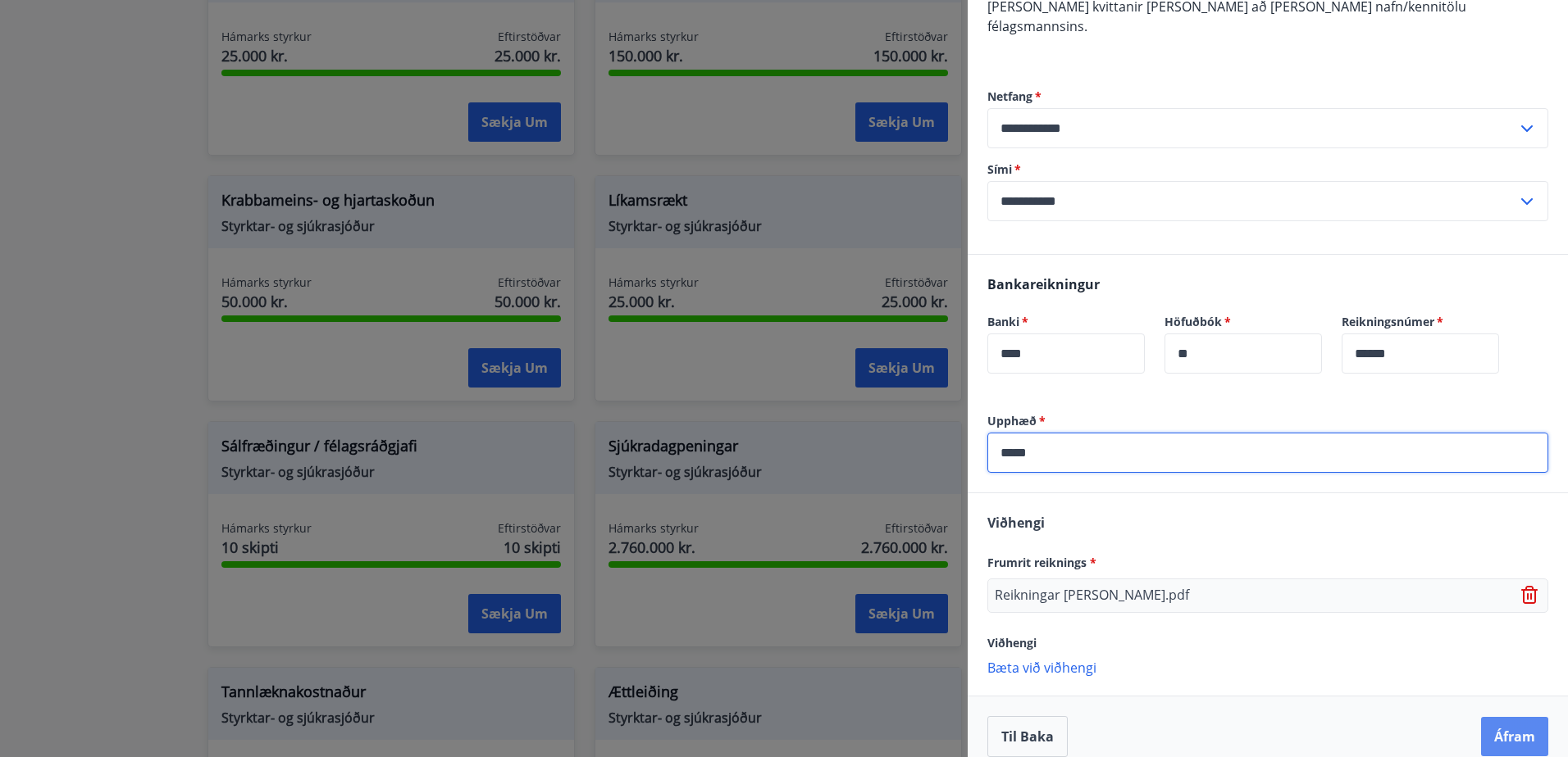
type input "*****"
click at [1520, 717] on button "Áfram" at bounding box center [1515, 736] width 67 height 39
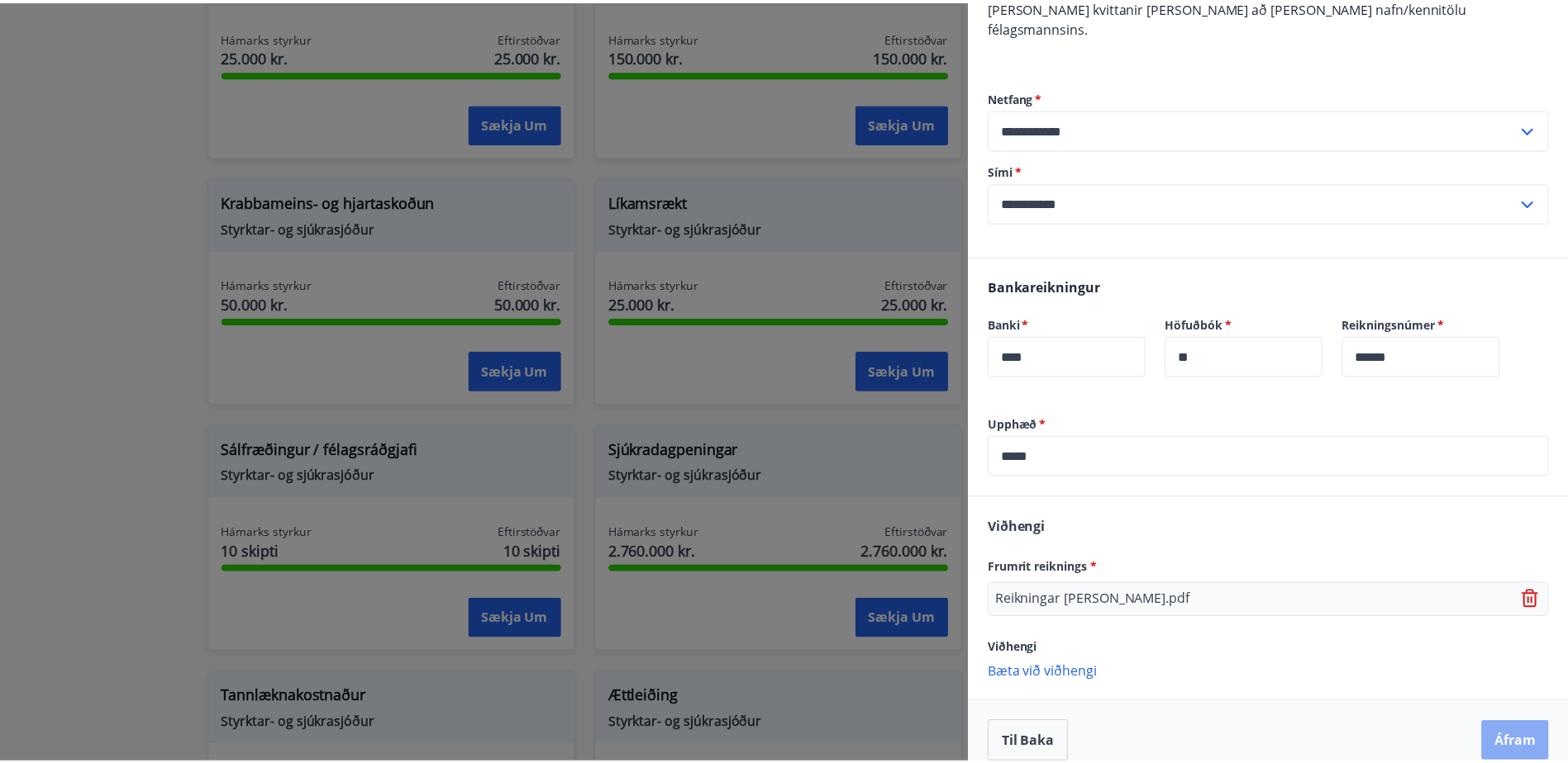
scroll to position [0, 0]
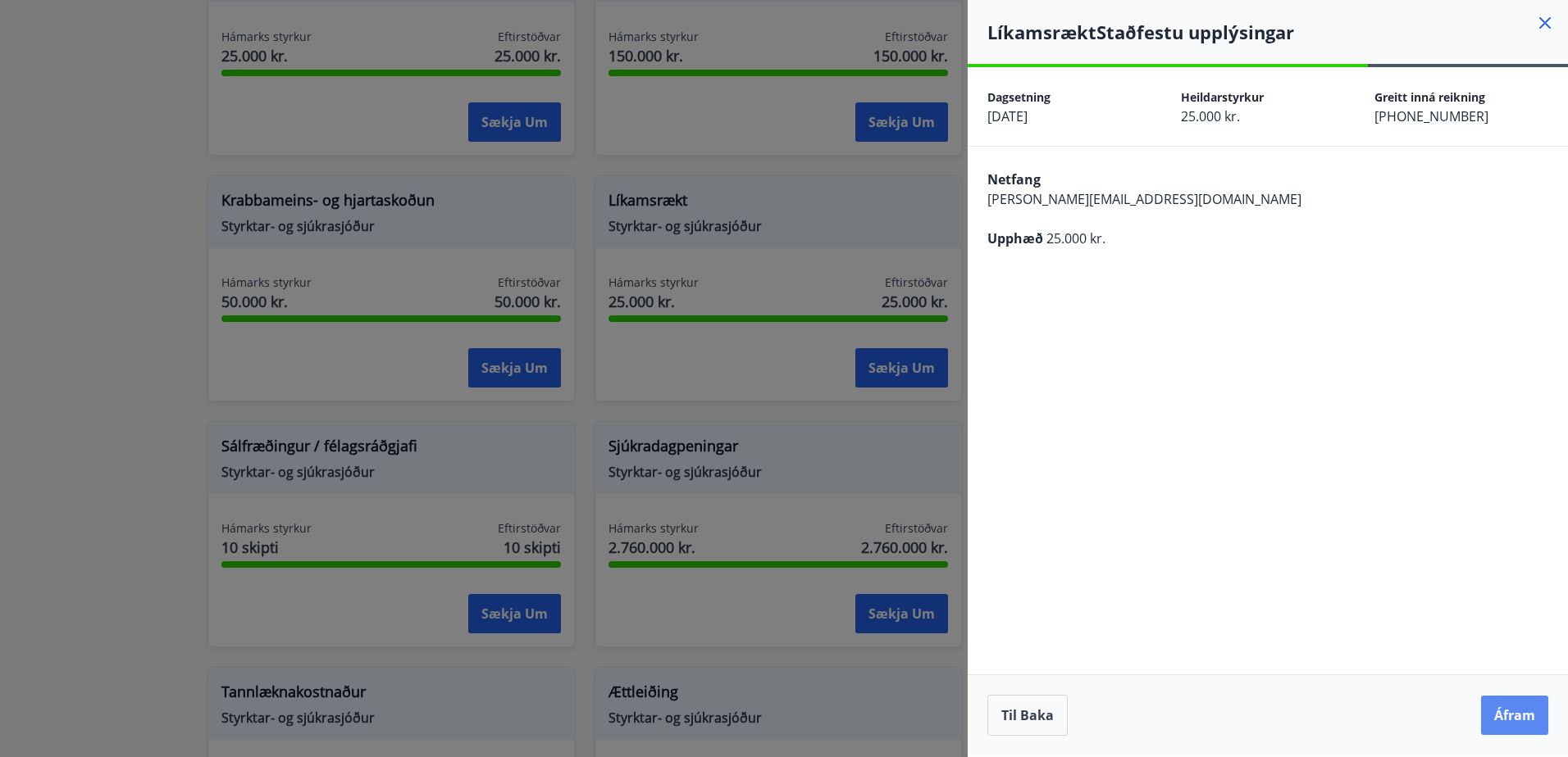
click at [1517, 719] on button "Áfram" at bounding box center [1515, 715] width 67 height 39
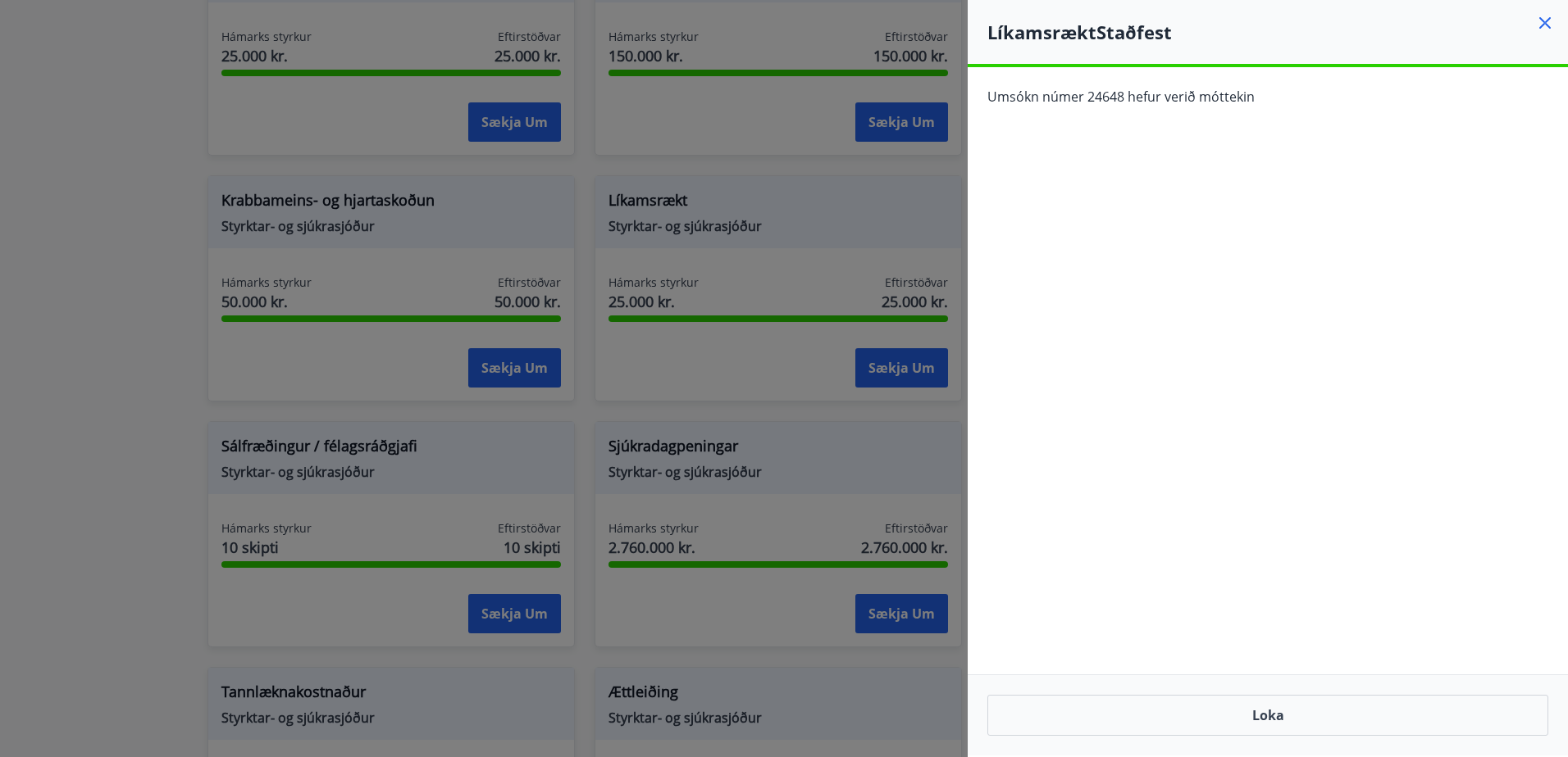
drag, startPoint x: 8, startPoint y: 355, endPoint x: 126, endPoint y: 287, distance: 136.2
click at [26, 344] on div at bounding box center [784, 378] width 1568 height 757
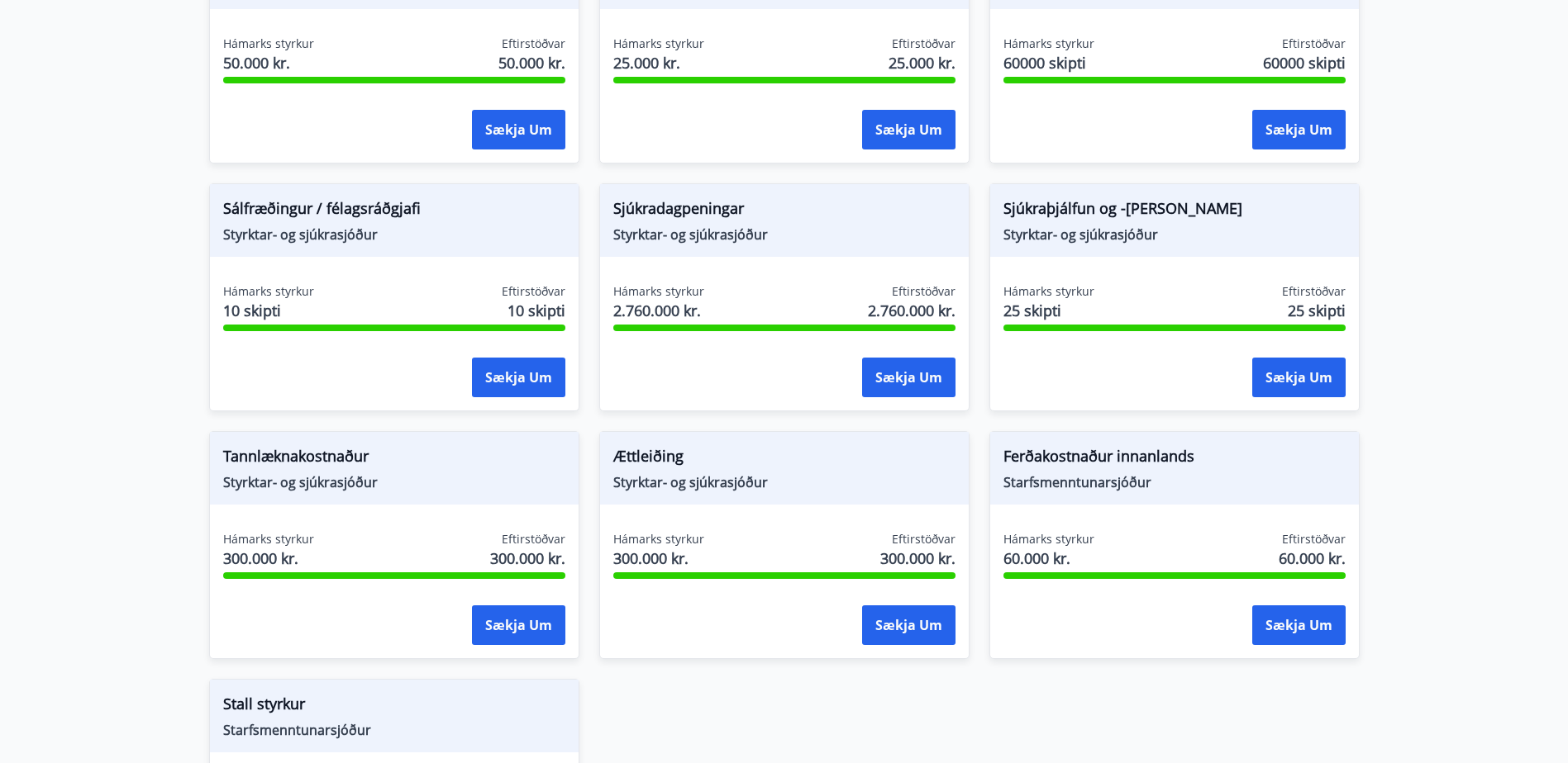
scroll to position [1156, 0]
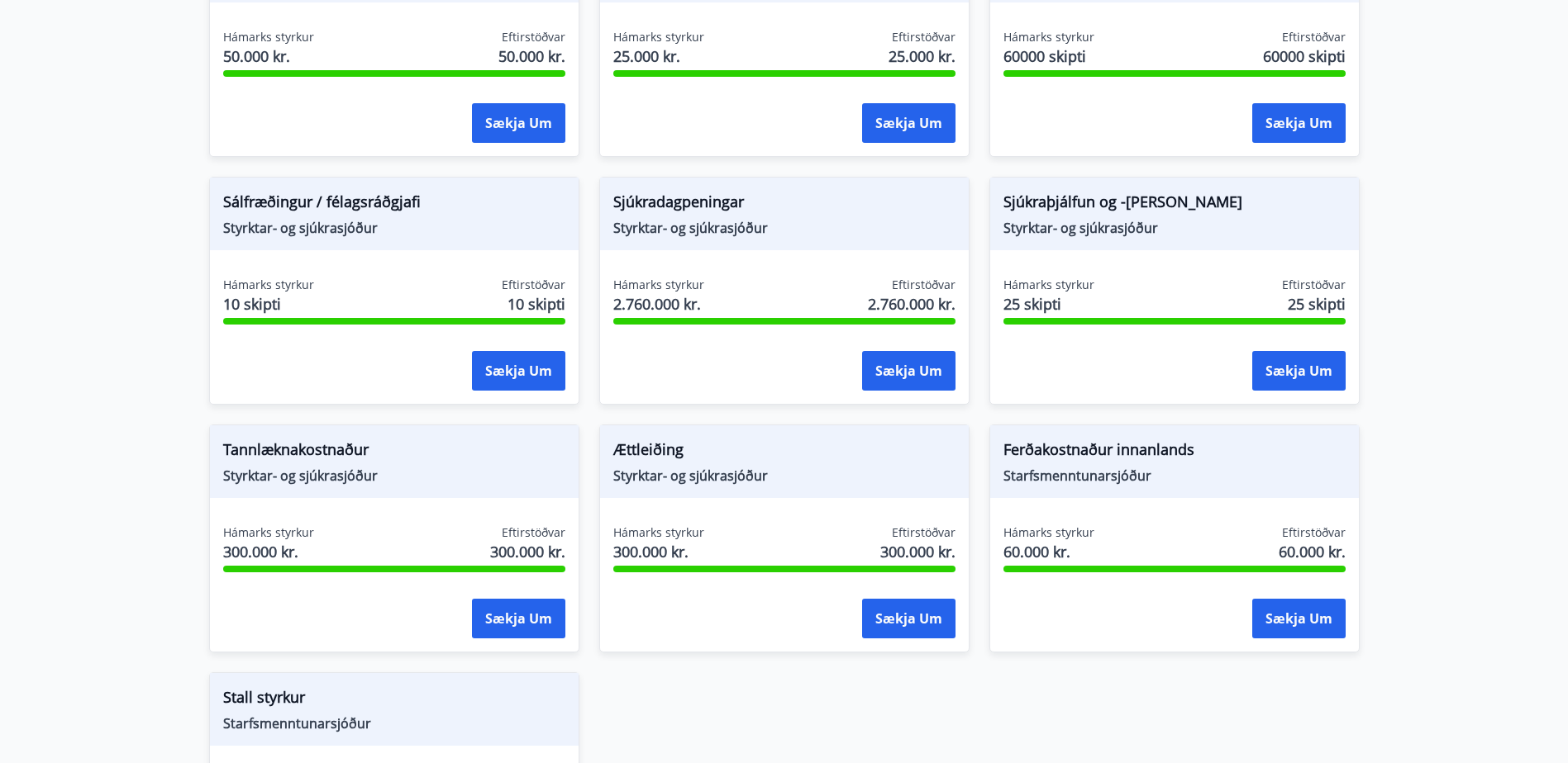
click at [285, 190] on div "Sálfræðingur / félagsráðgjafi Styrktar- og sjúkrasjóður" at bounding box center [393, 214] width 368 height 72
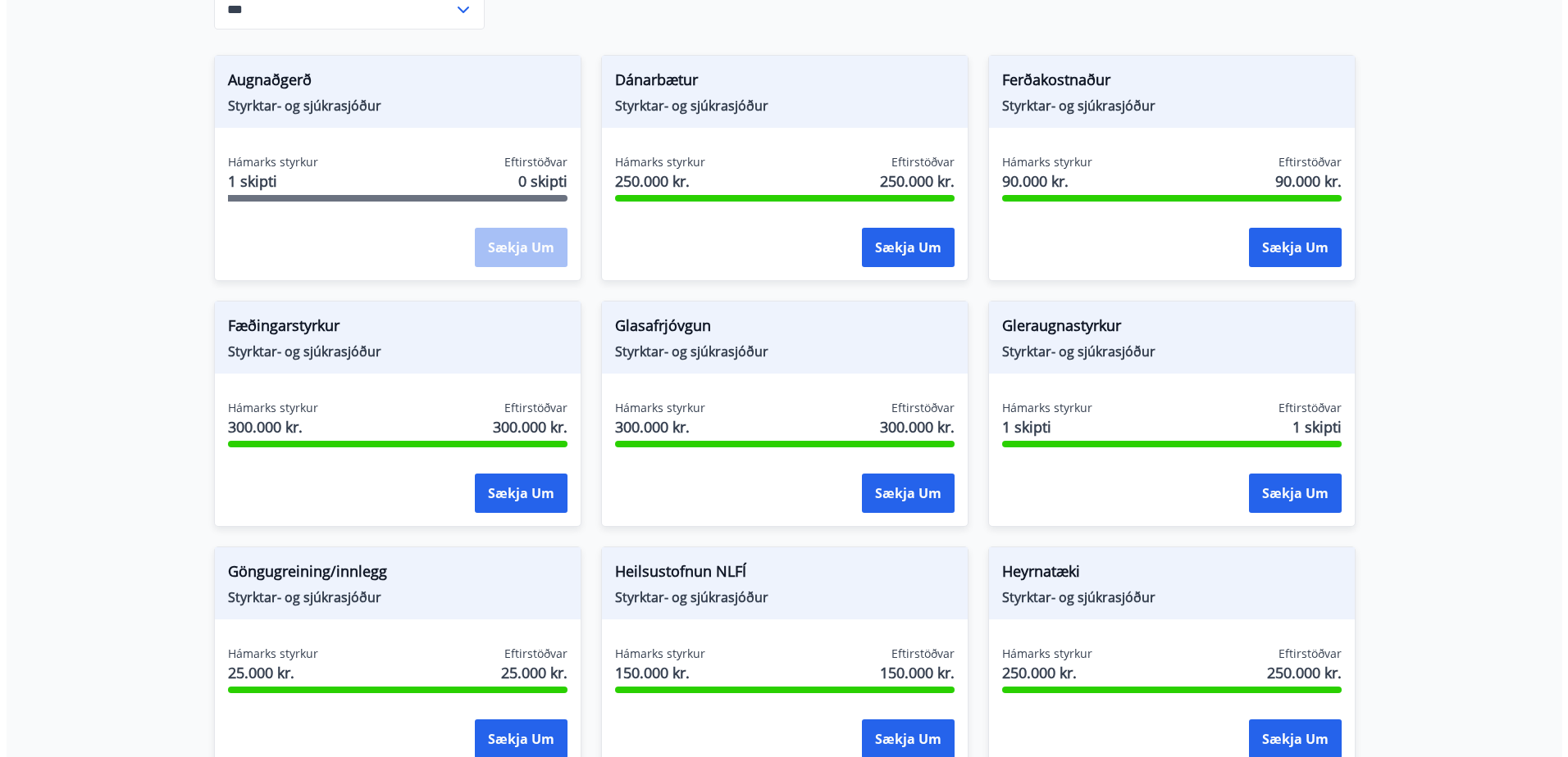
scroll to position [164, 0]
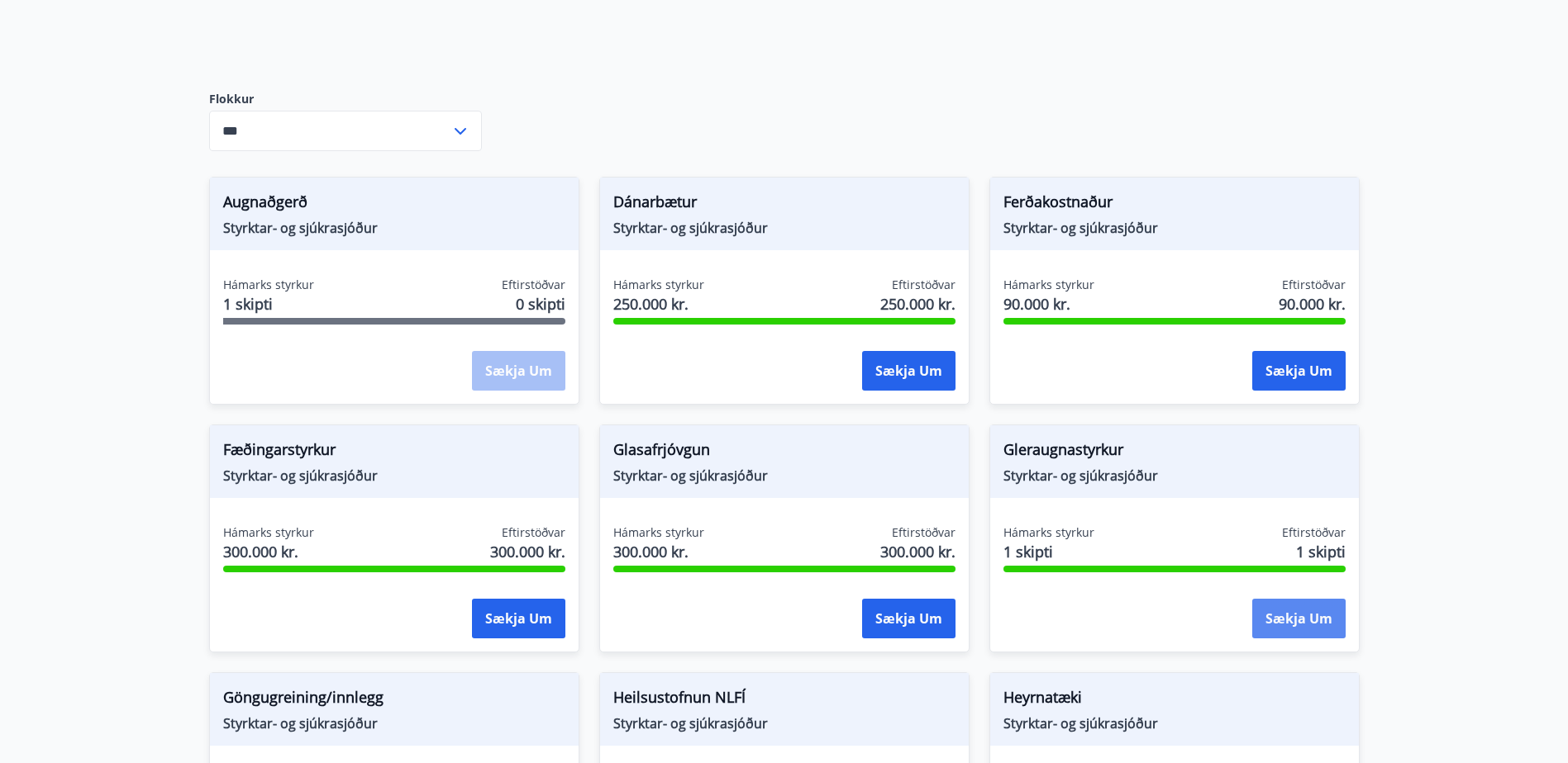
click at [1307, 619] on button "Sækja um" at bounding box center [1298, 618] width 94 height 40
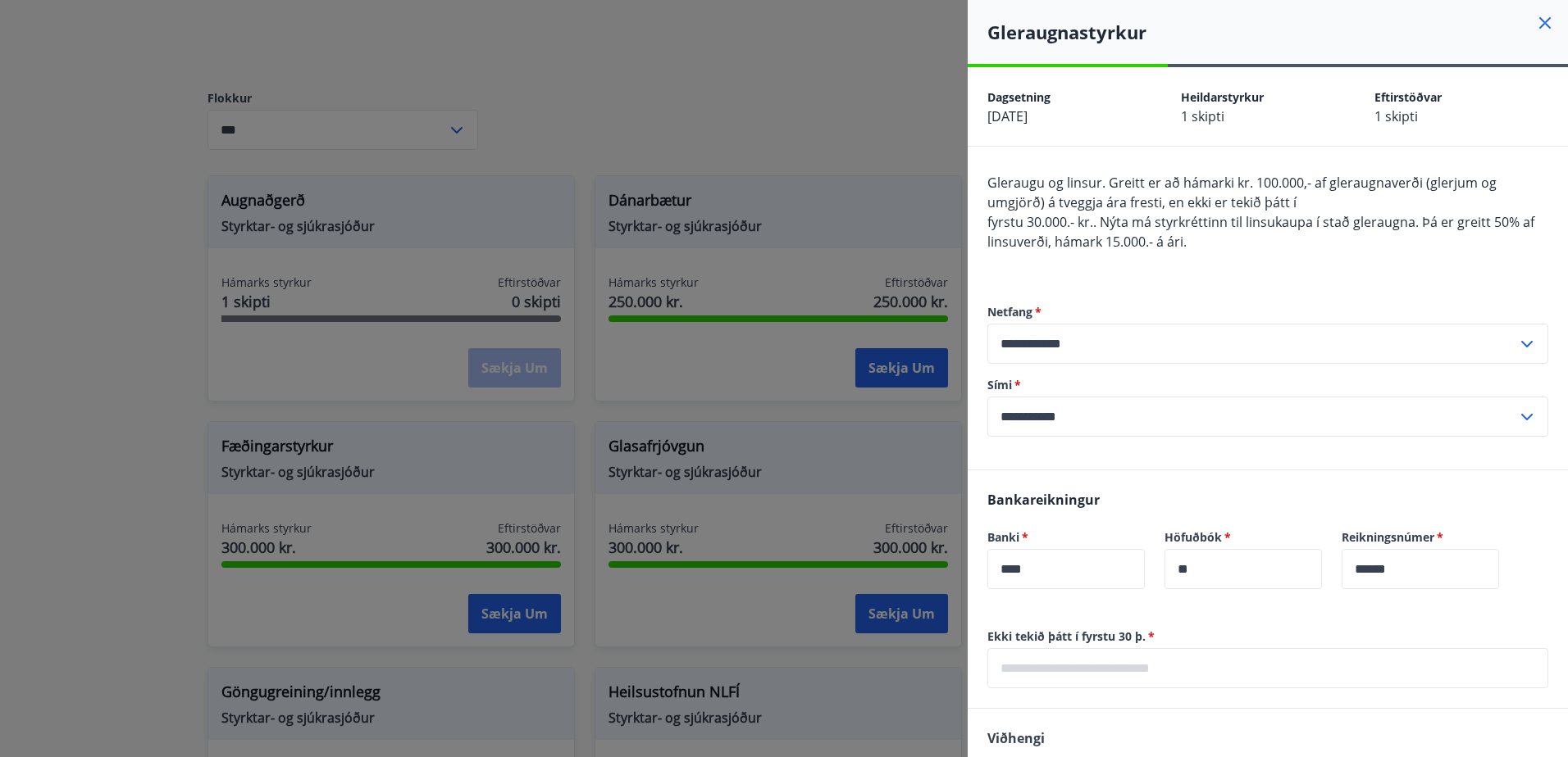
click at [1193, 236] on div "Gleraugu og linsur. Greitt er að hámarki kr. 100.000,- af gleraugnaverði (glerj…" at bounding box center [1267, 222] width 561 height 99
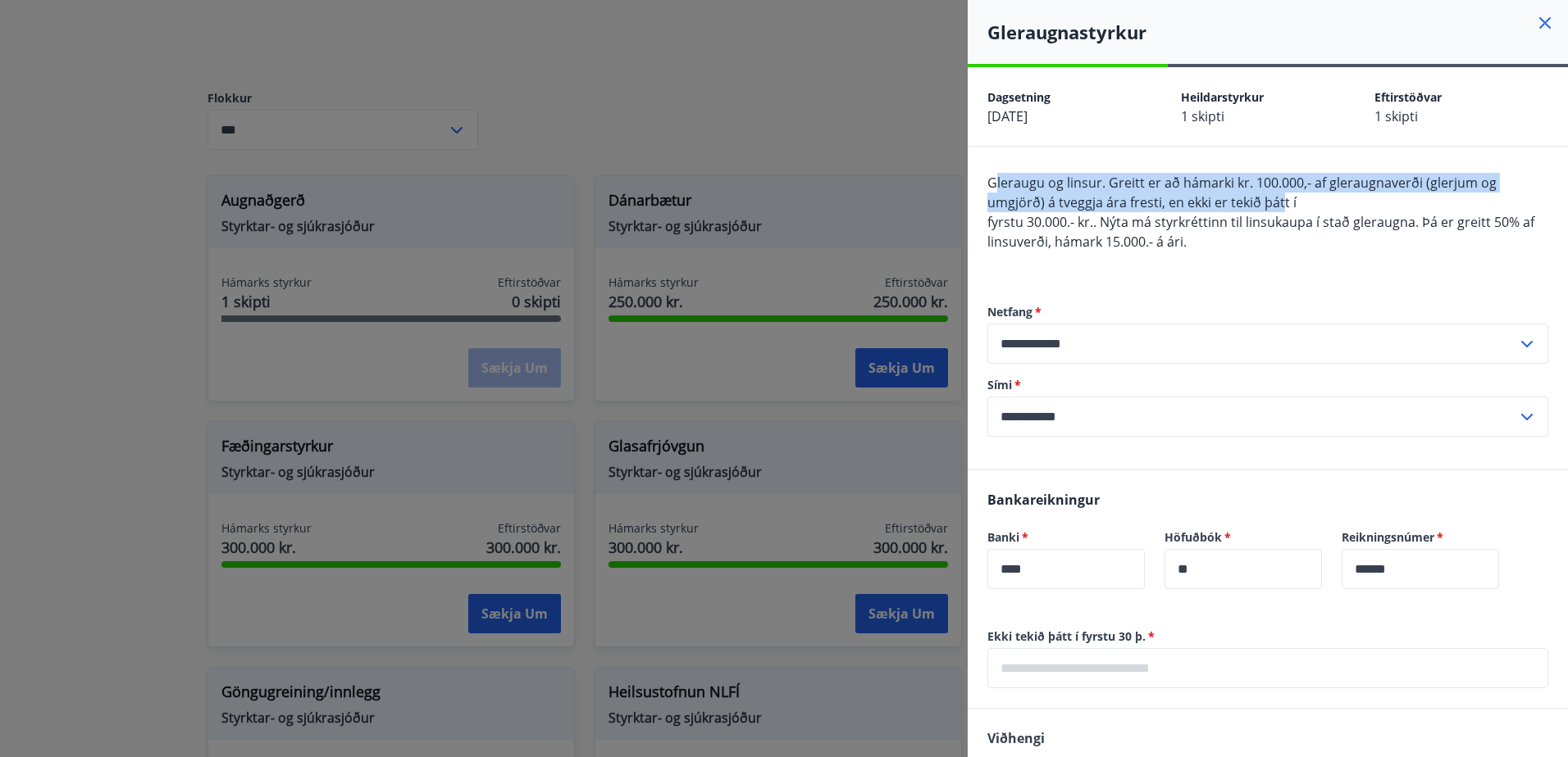
drag, startPoint x: 1245, startPoint y: 191, endPoint x: 1282, endPoint y: 193, distance: 37.1
click at [1282, 193] on span "Gleraugu og linsur. Greitt er að hámarki kr. 100.000,- af gleraugnaverði (glerj…" at bounding box center [1241, 192] width 509 height 38
drag, startPoint x: 1282, startPoint y: 193, endPoint x: 1152, endPoint y: 202, distance: 130.3
click at [1150, 202] on span "Gleraugu og linsur. Greitt er að hámarki kr. 100.000,- af gleraugnaverði (glerj…" at bounding box center [1241, 192] width 509 height 38
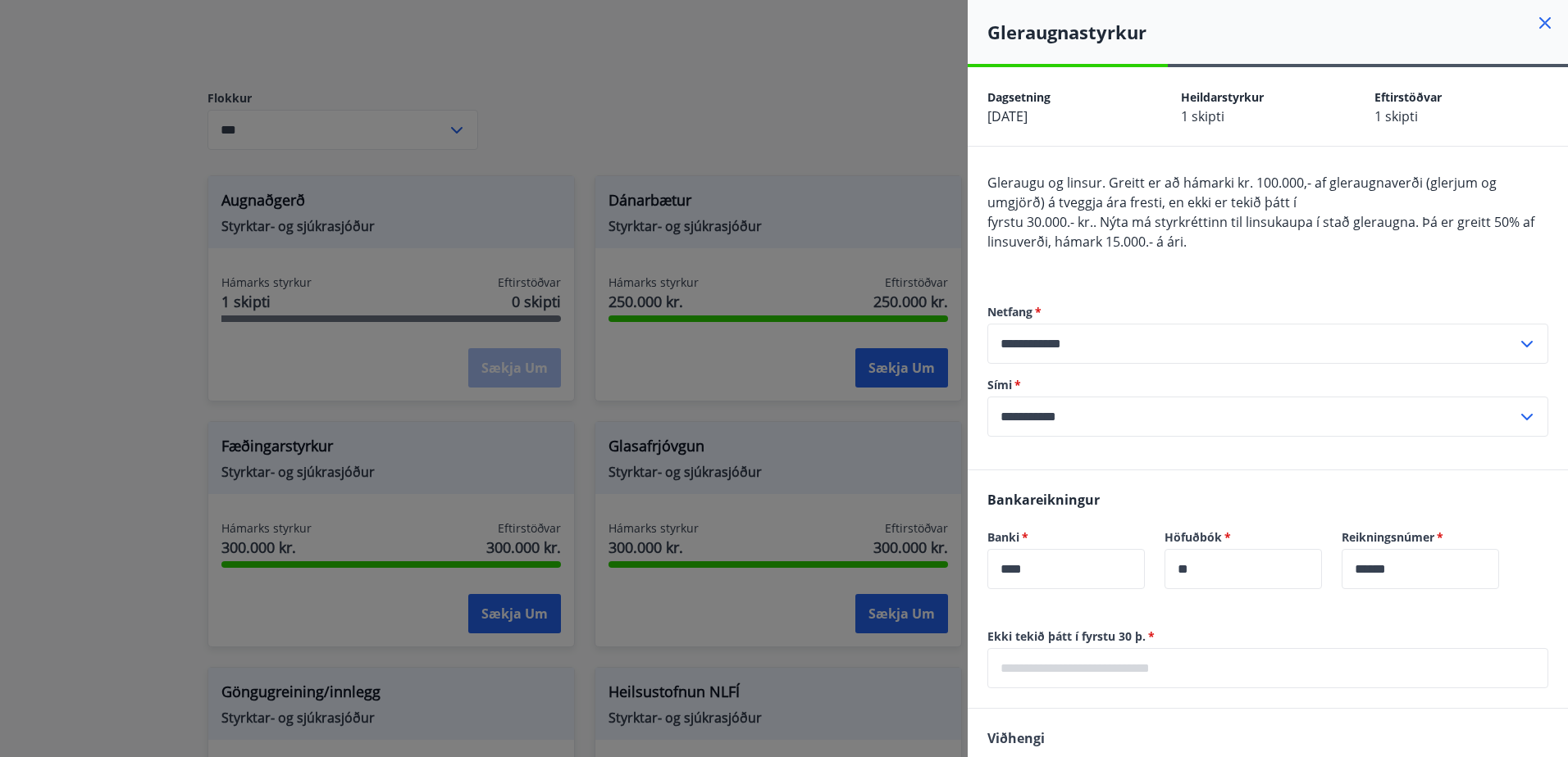
click at [1250, 226] on span "fyrstu 30.000.- kr.. Nýta má styrkréttinn til linsukaupa í stað gleraugna. Þá e…" at bounding box center [1260, 231] width 547 height 38
click at [1238, 238] on div "Gleraugu og linsur. Greitt er að hámarki kr. 100.000,- af gleraugnaverði (glerj…" at bounding box center [1267, 222] width 561 height 99
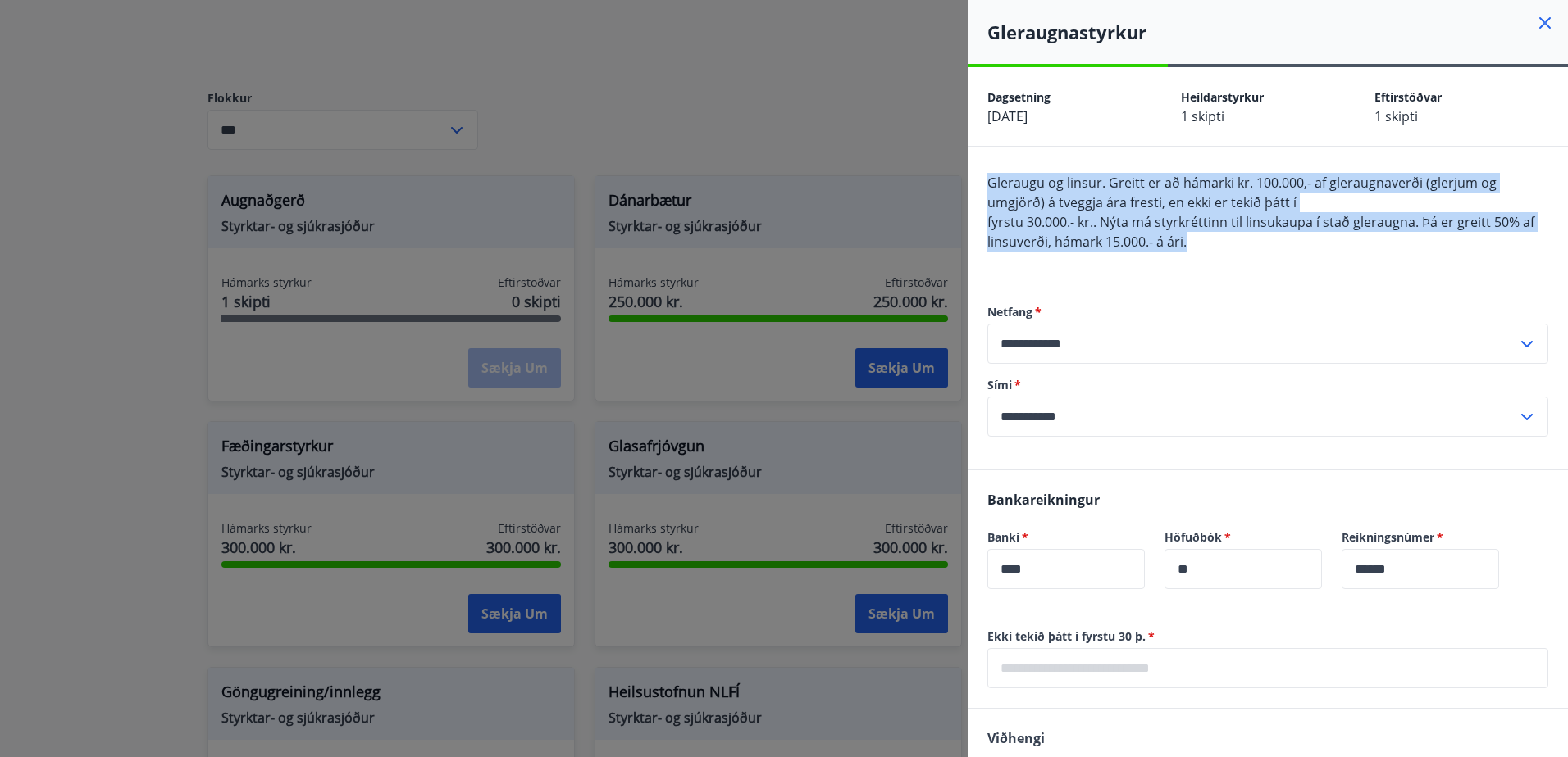
drag, startPoint x: 984, startPoint y: 179, endPoint x: 1221, endPoint y: 236, distance: 243.8
click at [1221, 236] on div "**********" at bounding box center [1267, 308] width 600 height 323
click at [1219, 236] on div "Gleraugu og linsur. Greitt er að hámarki kr. 100.000,- af gleraugnaverði (glerj…" at bounding box center [1267, 222] width 561 height 99
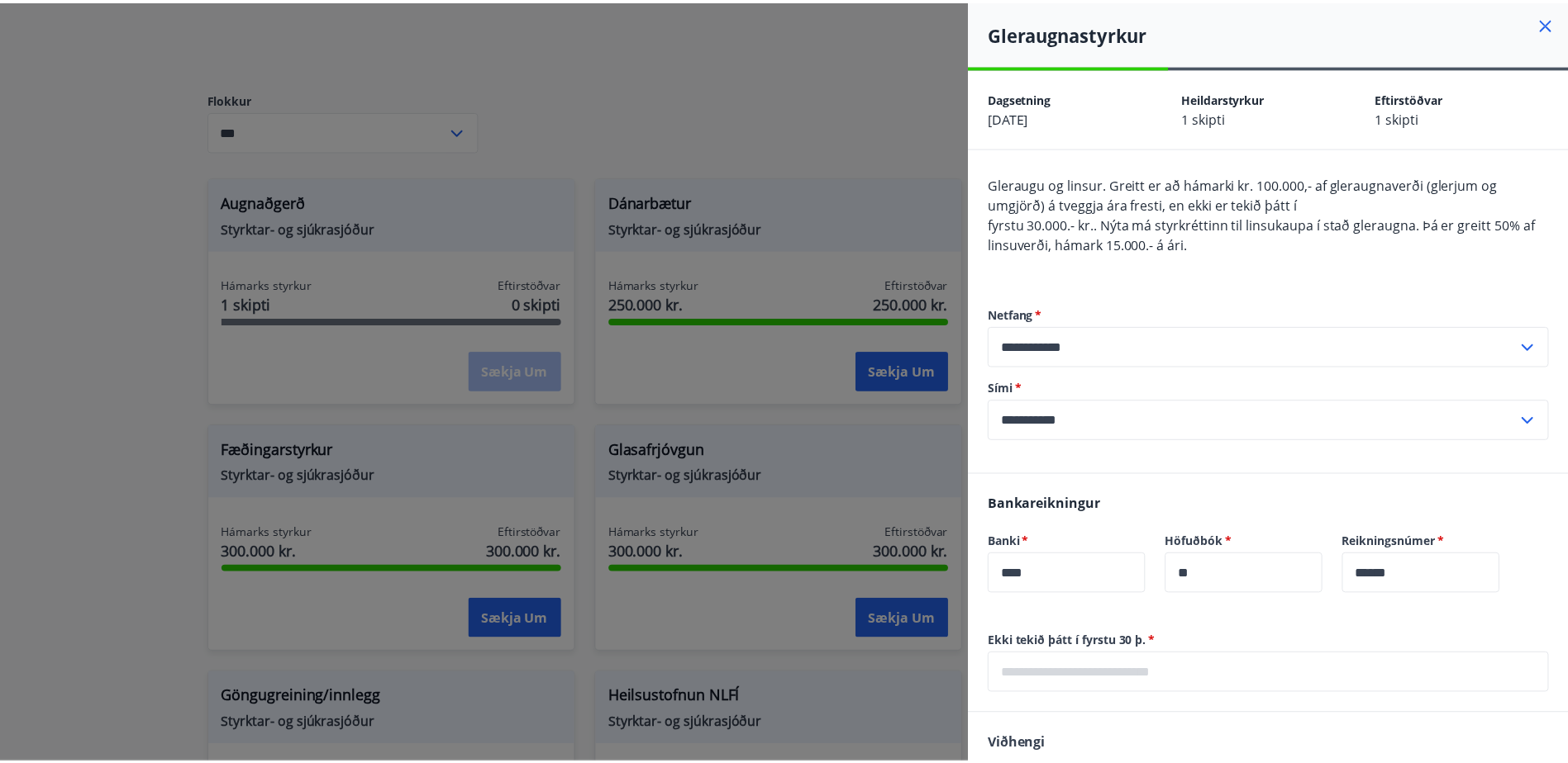
scroll to position [219, 0]
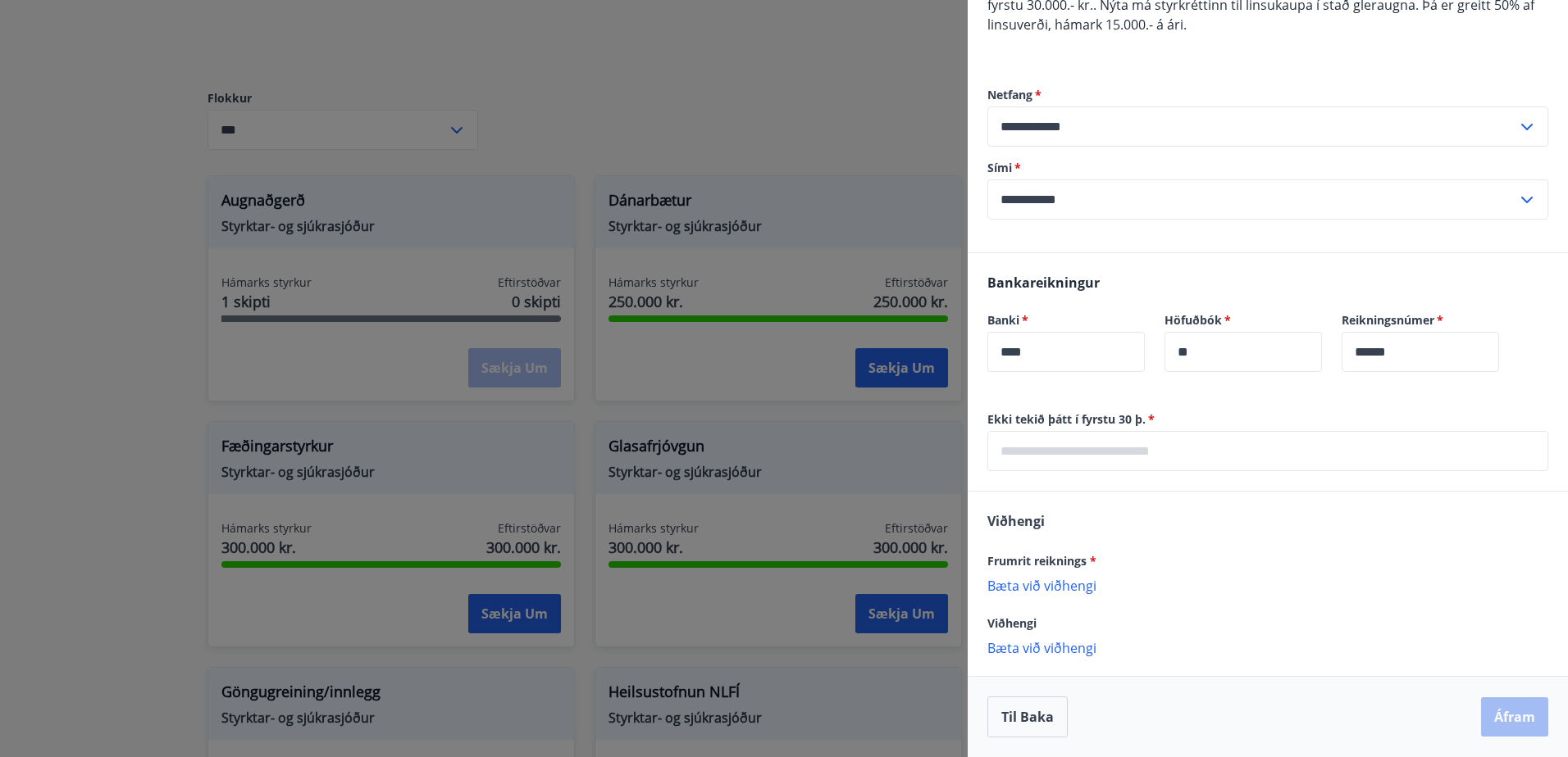
click at [161, 304] on div at bounding box center [784, 378] width 1568 height 757
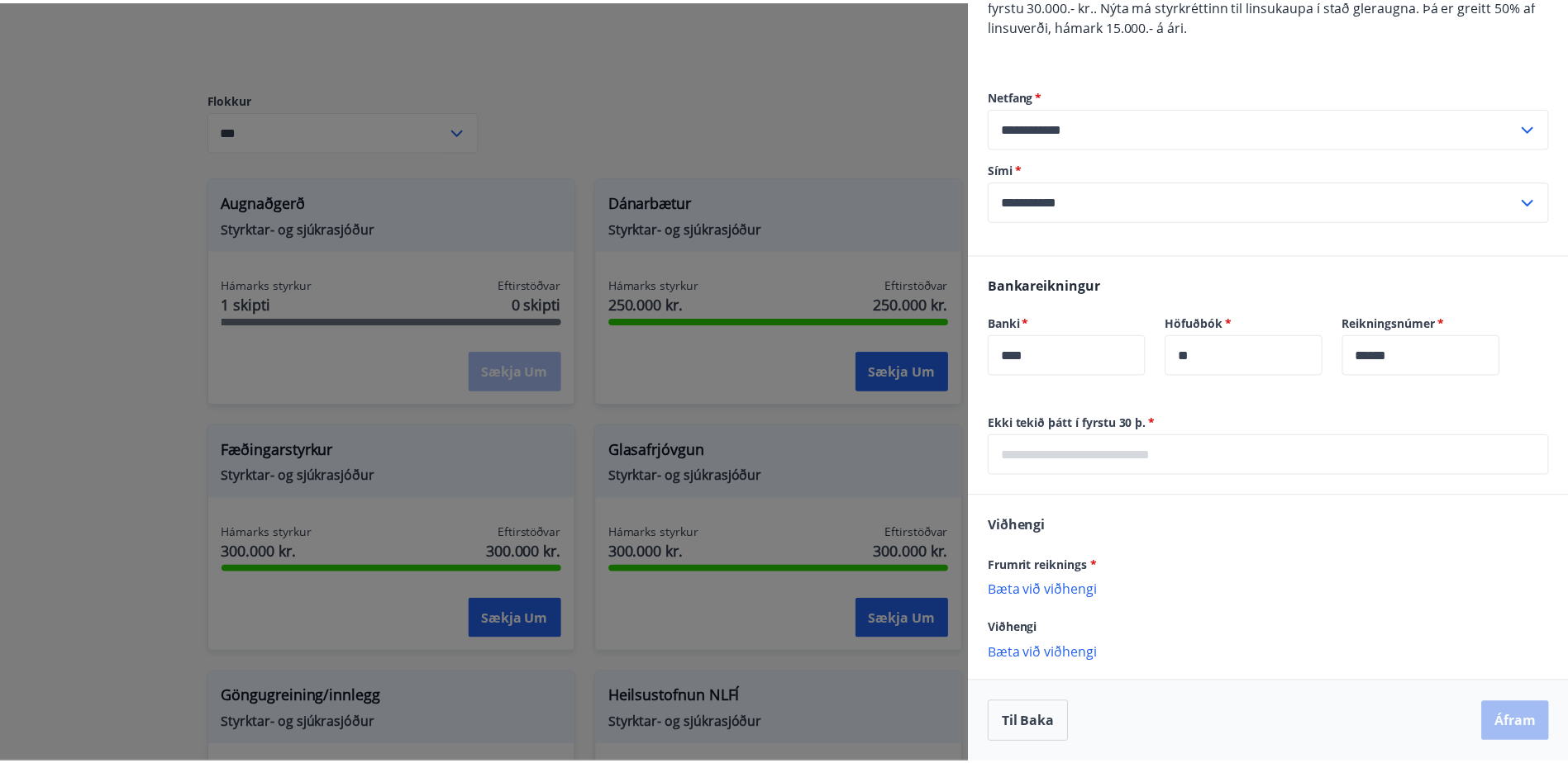
scroll to position [0, 0]
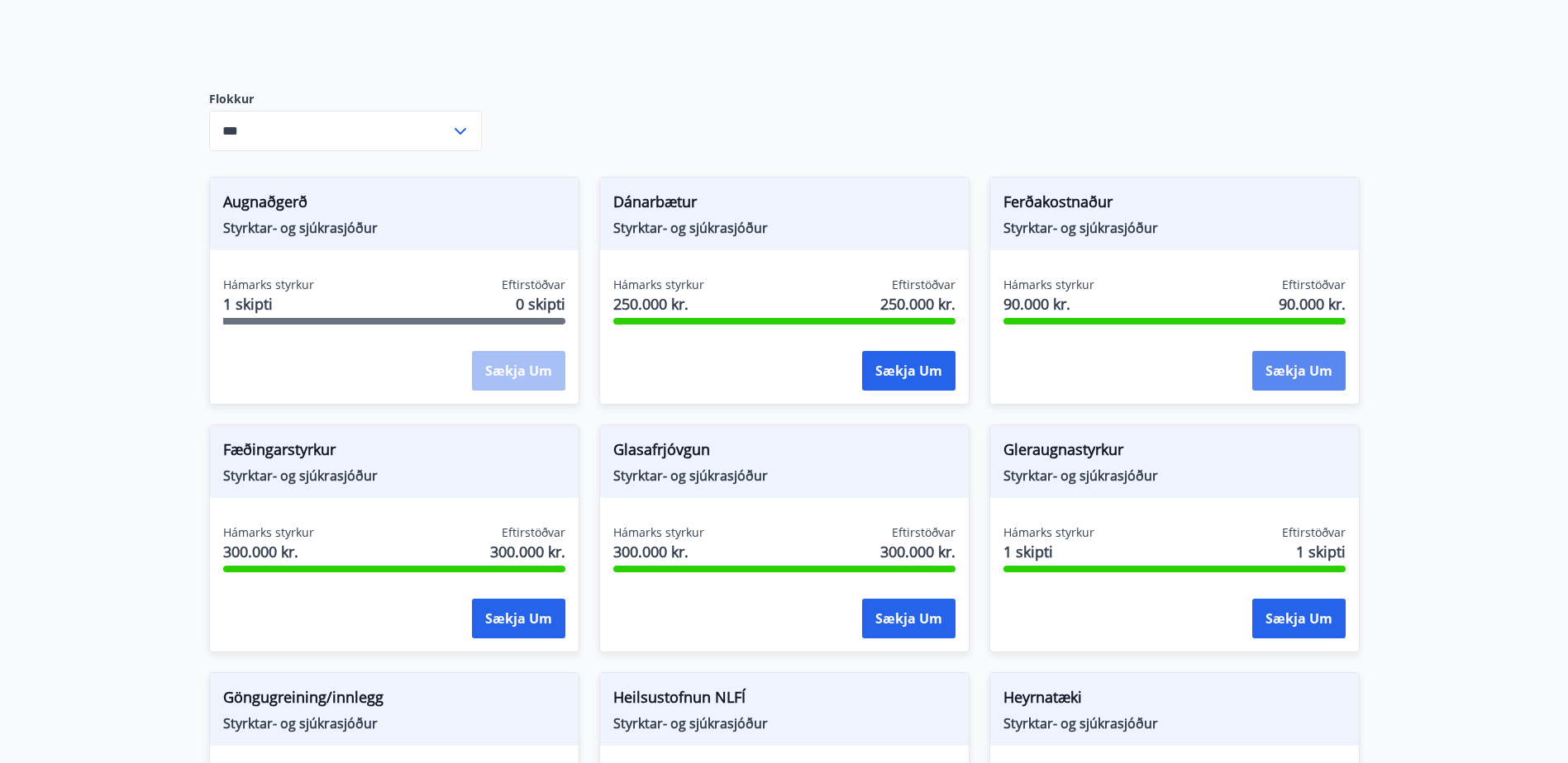
click at [1287, 364] on button "Sækja um" at bounding box center [1298, 371] width 94 height 40
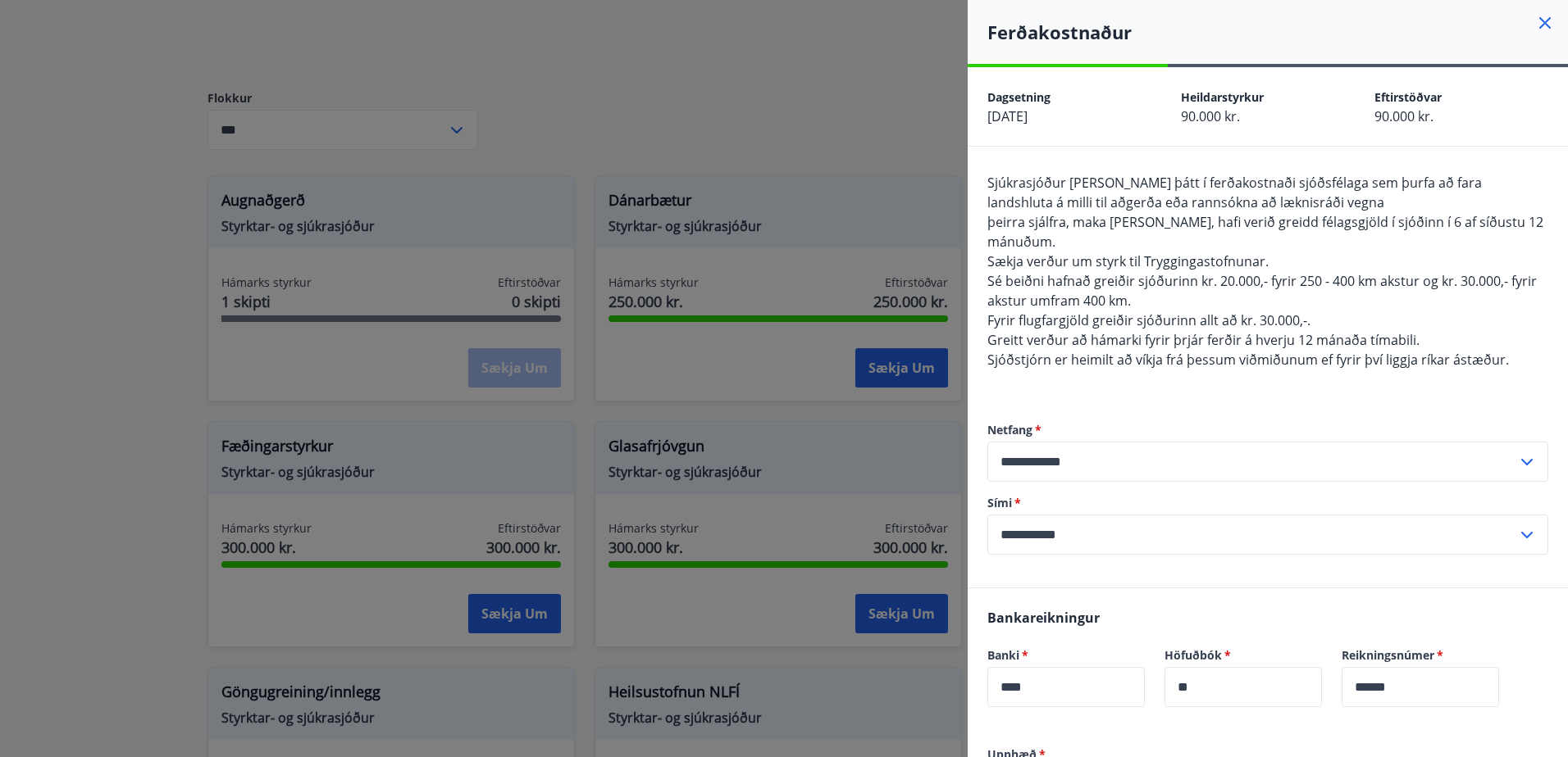
click at [756, 84] on div at bounding box center [784, 378] width 1568 height 757
